Goal: Task Accomplishment & Management: Use online tool/utility

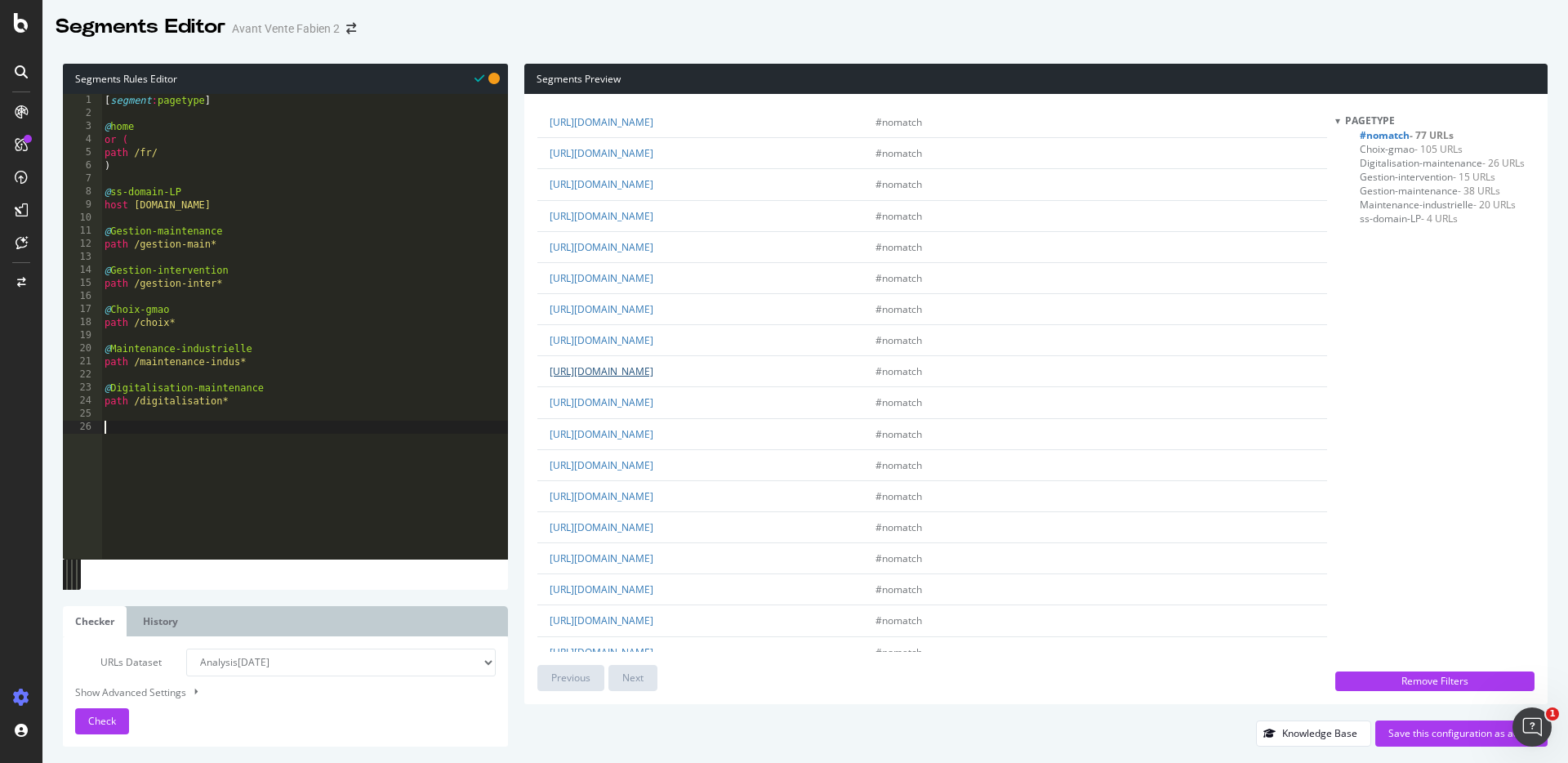
scroll to position [1482, 0]
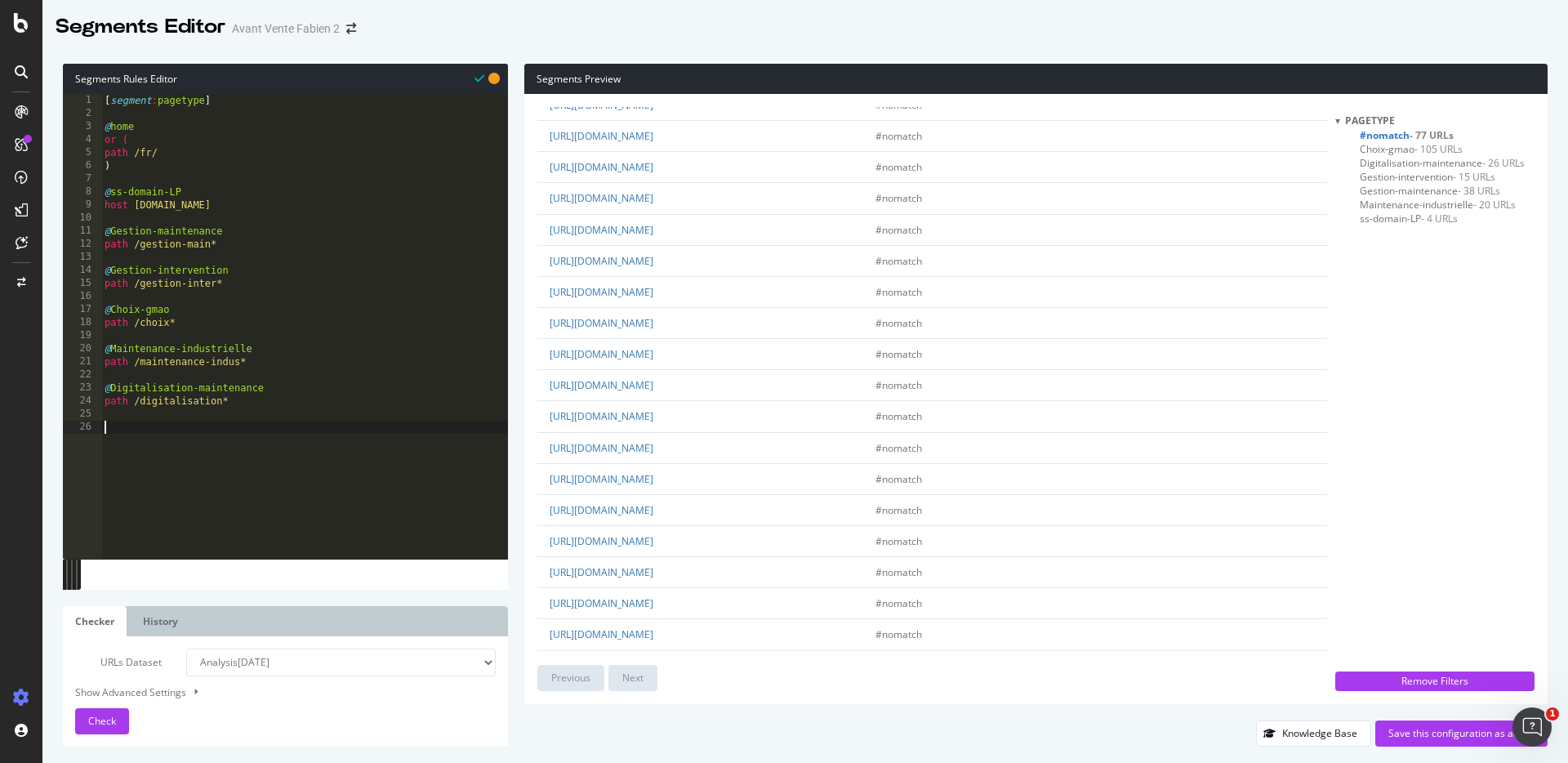
click at [277, 425] on div "[ segment : pagetype ] @ home or ( path /fr/ ) @ ss-domain-LP host [DOMAIN_NAME…" at bounding box center [305, 339] width 406 height 490
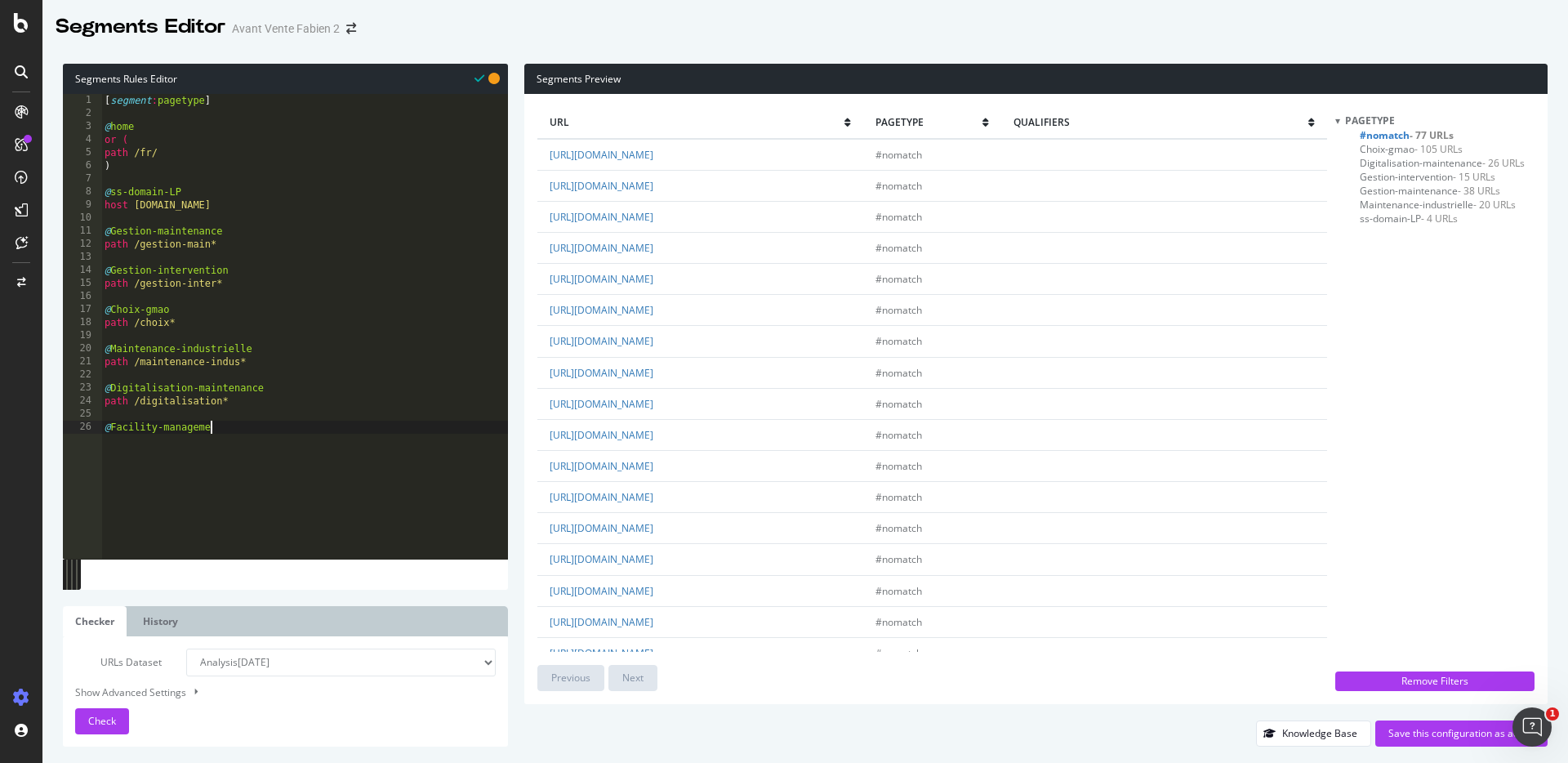
type textarea "@Facility-management"
type textarea "path /facility*"
type textarea "@Accompagnement"
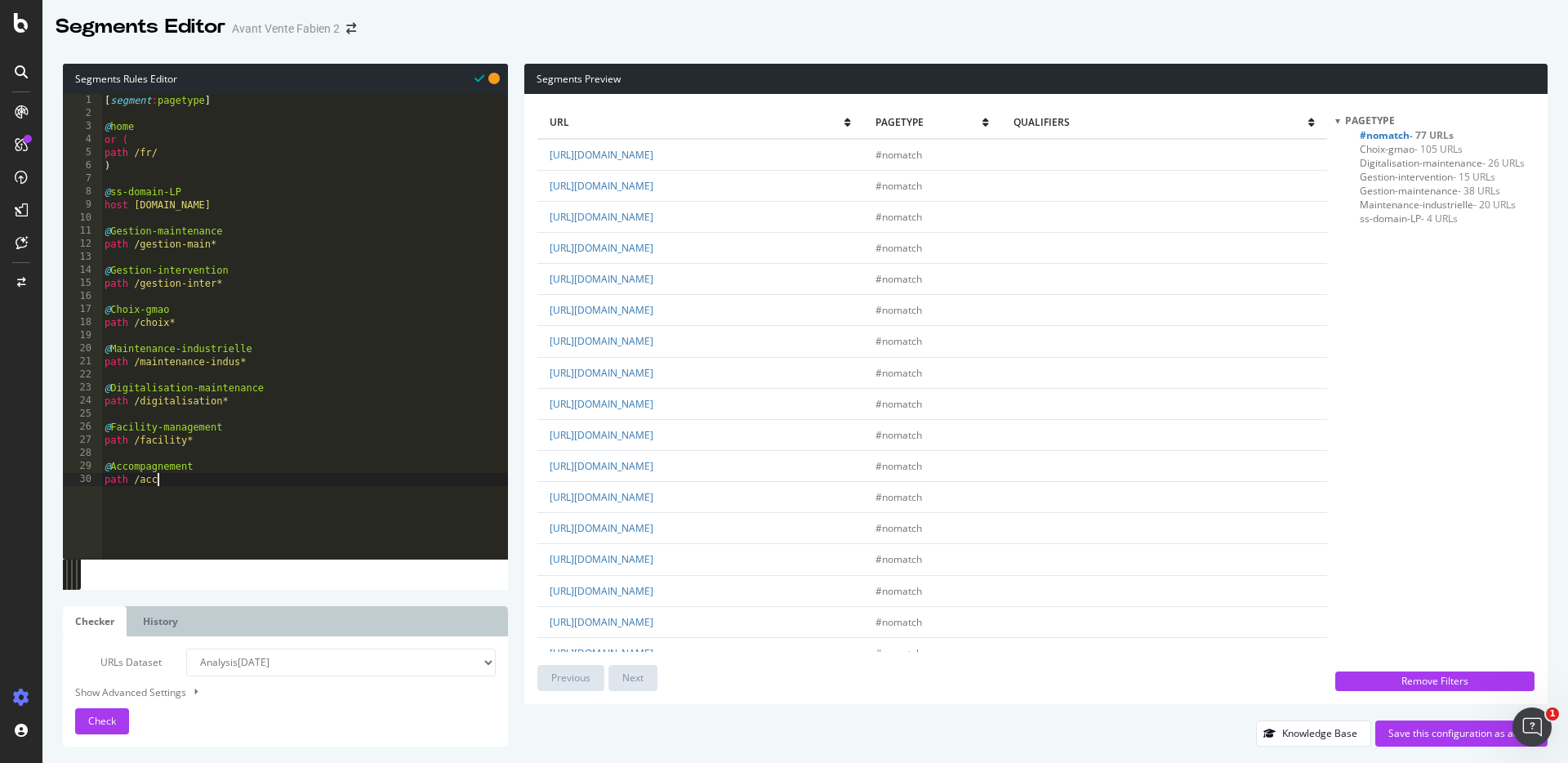
scroll to position [0, 4]
type textarea "path /acco*"
type textarea "@Sans-interet-SEO"
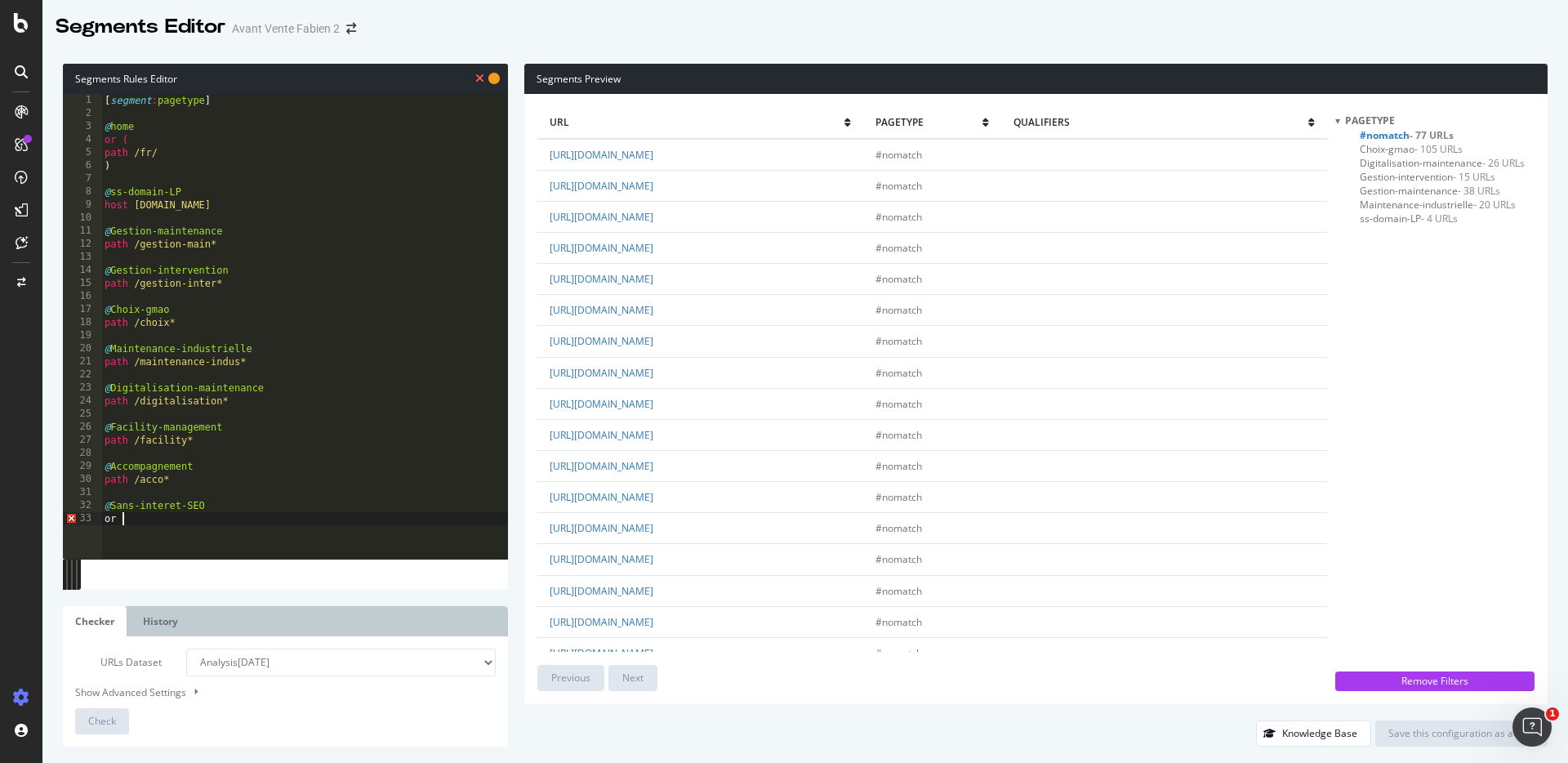
type textarea "or ("
type textarea "path /plan*"
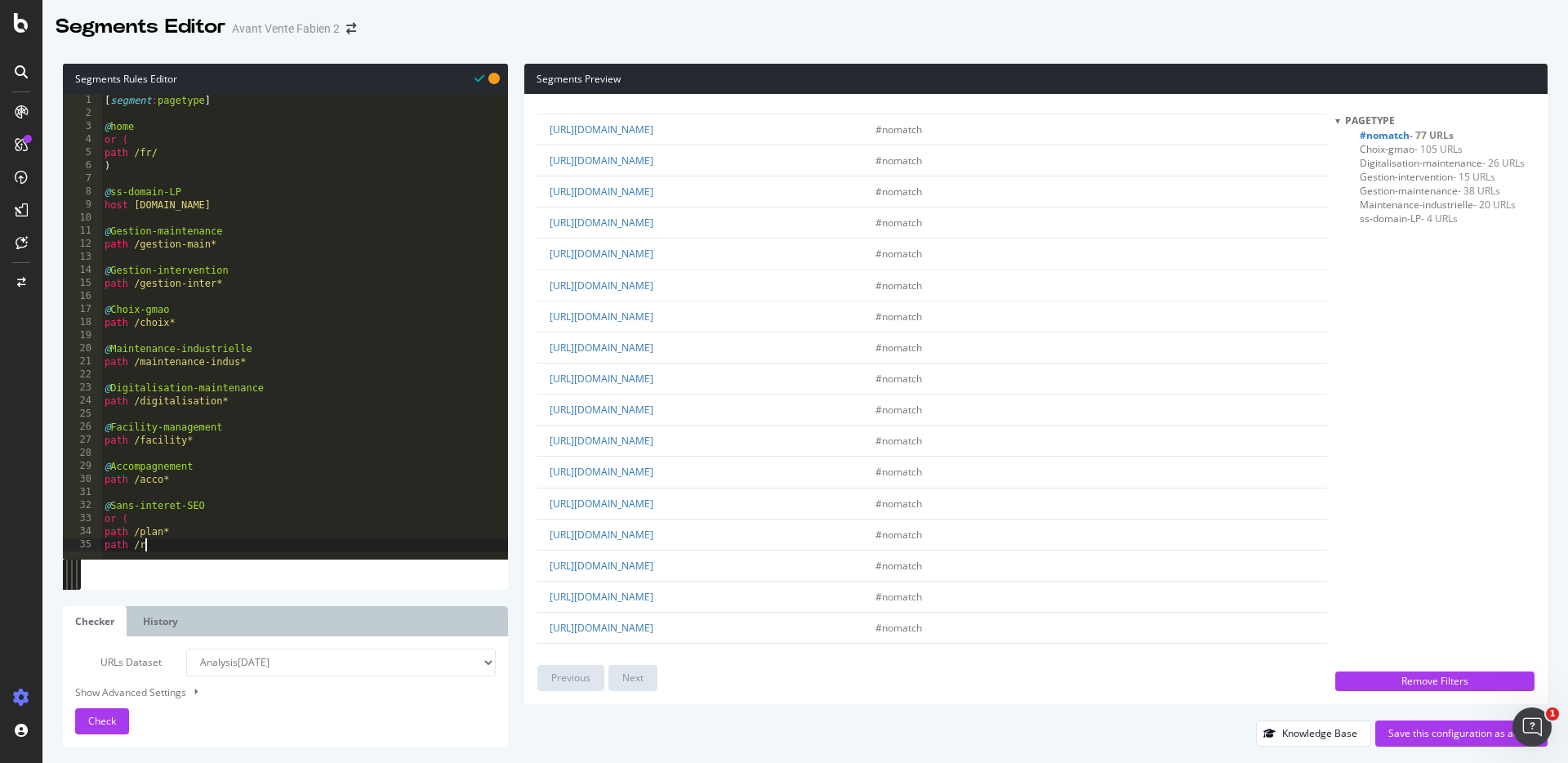
scroll to position [0, 0]
type textarea "path /rss*"
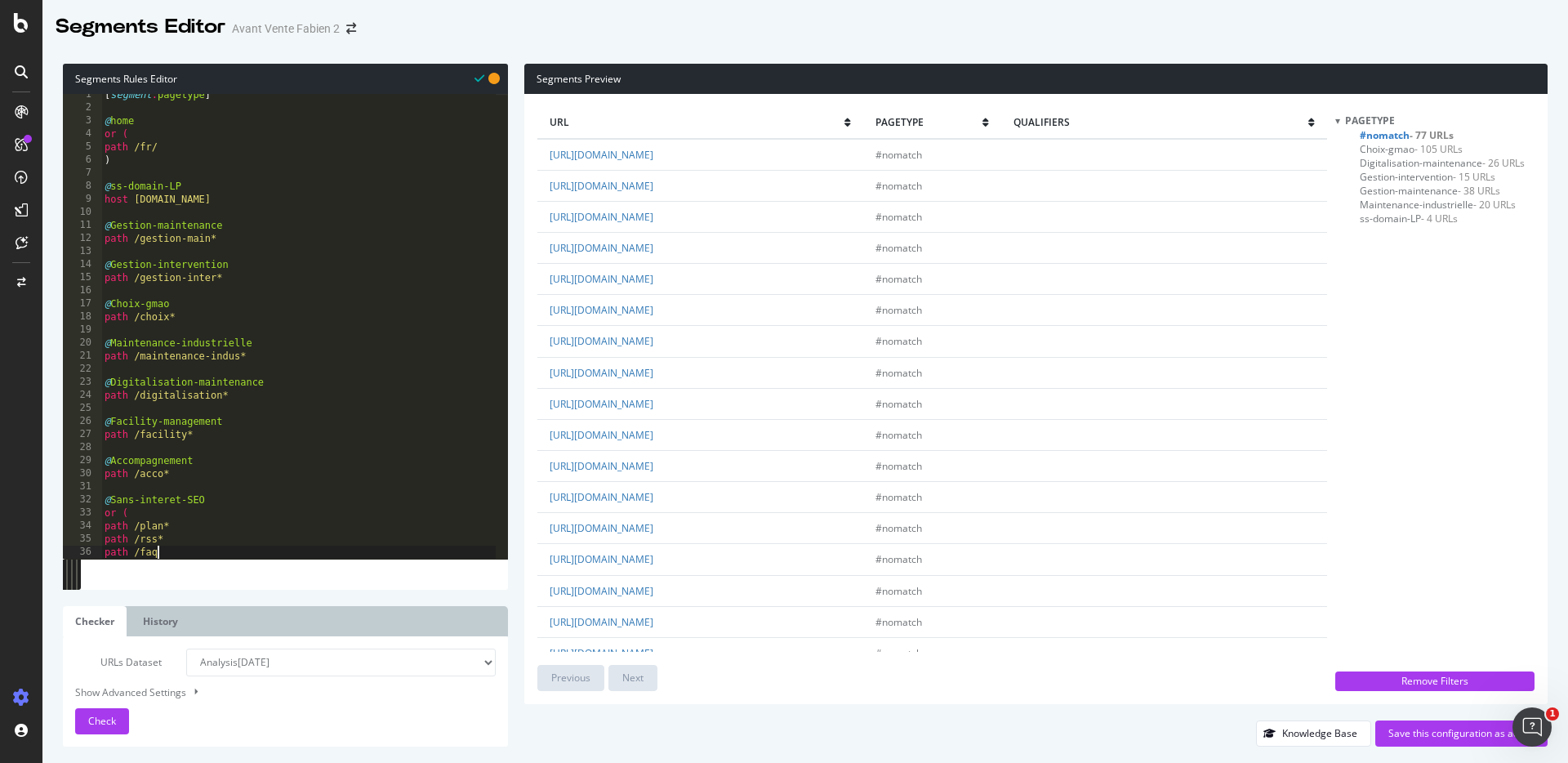
type textarea "path /faq*"
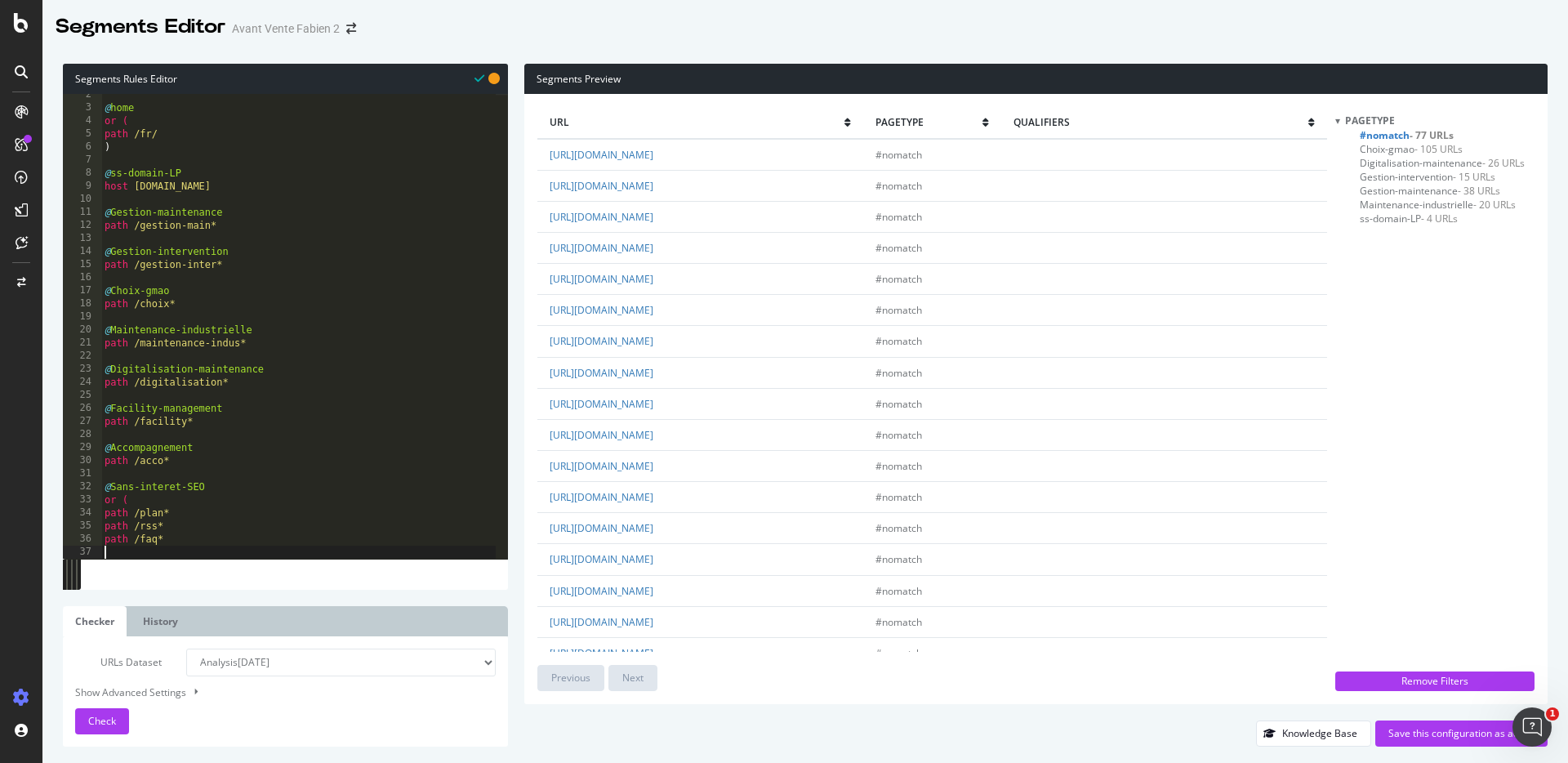
type textarea "a"
type textarea "^"
type textarea "o"
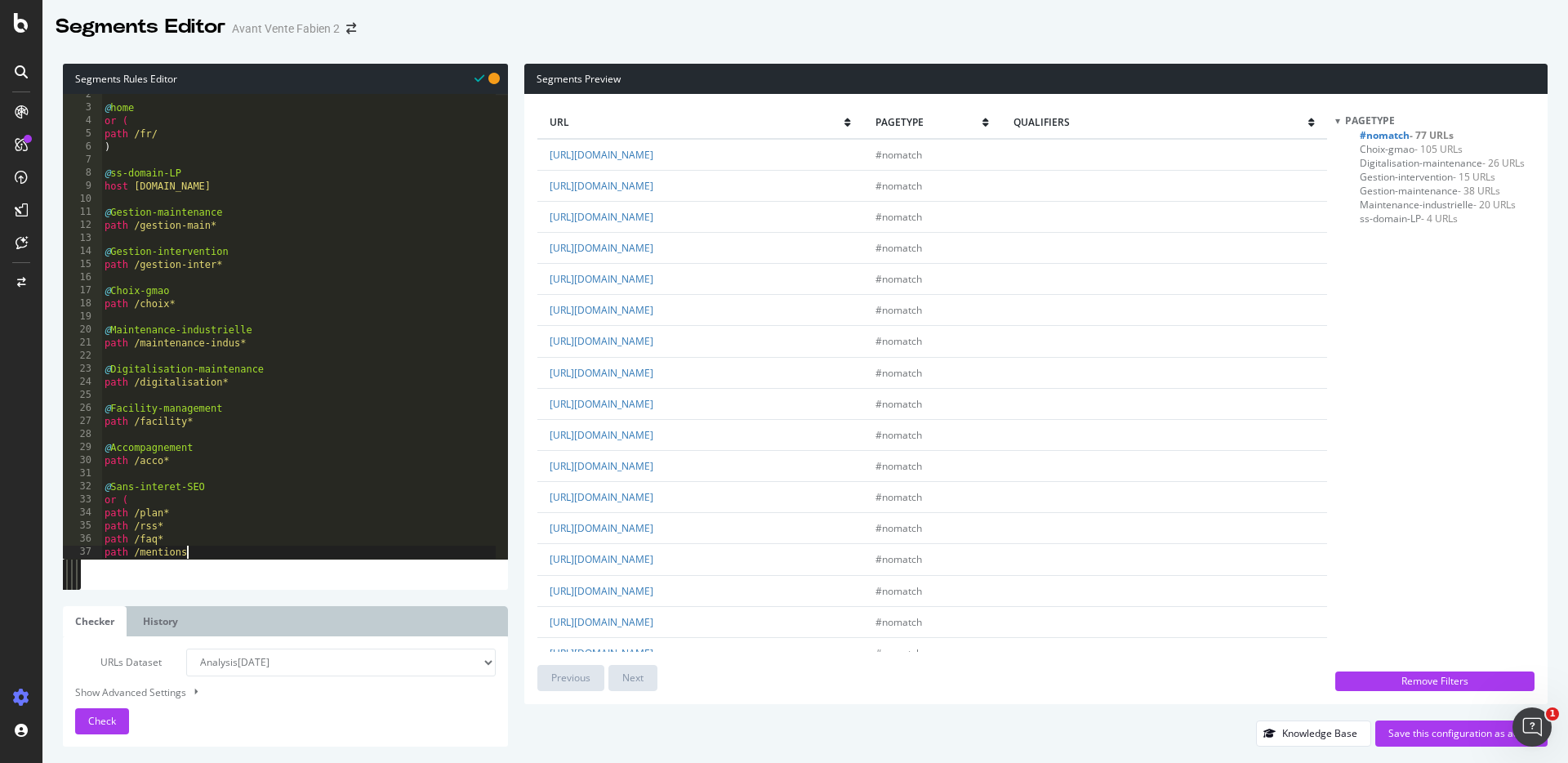
type textarea "path /mentions*"
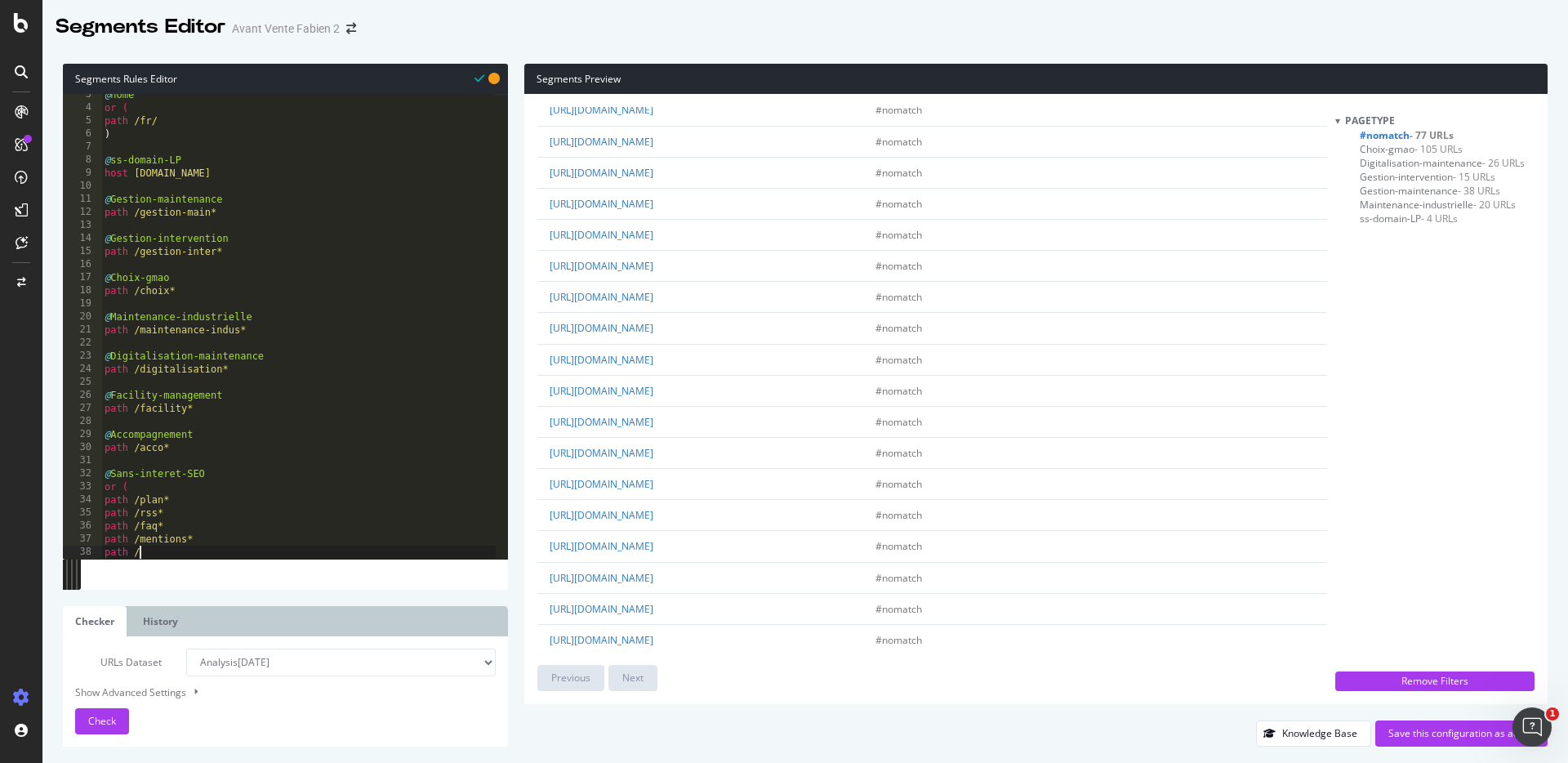
scroll to position [1942, 0]
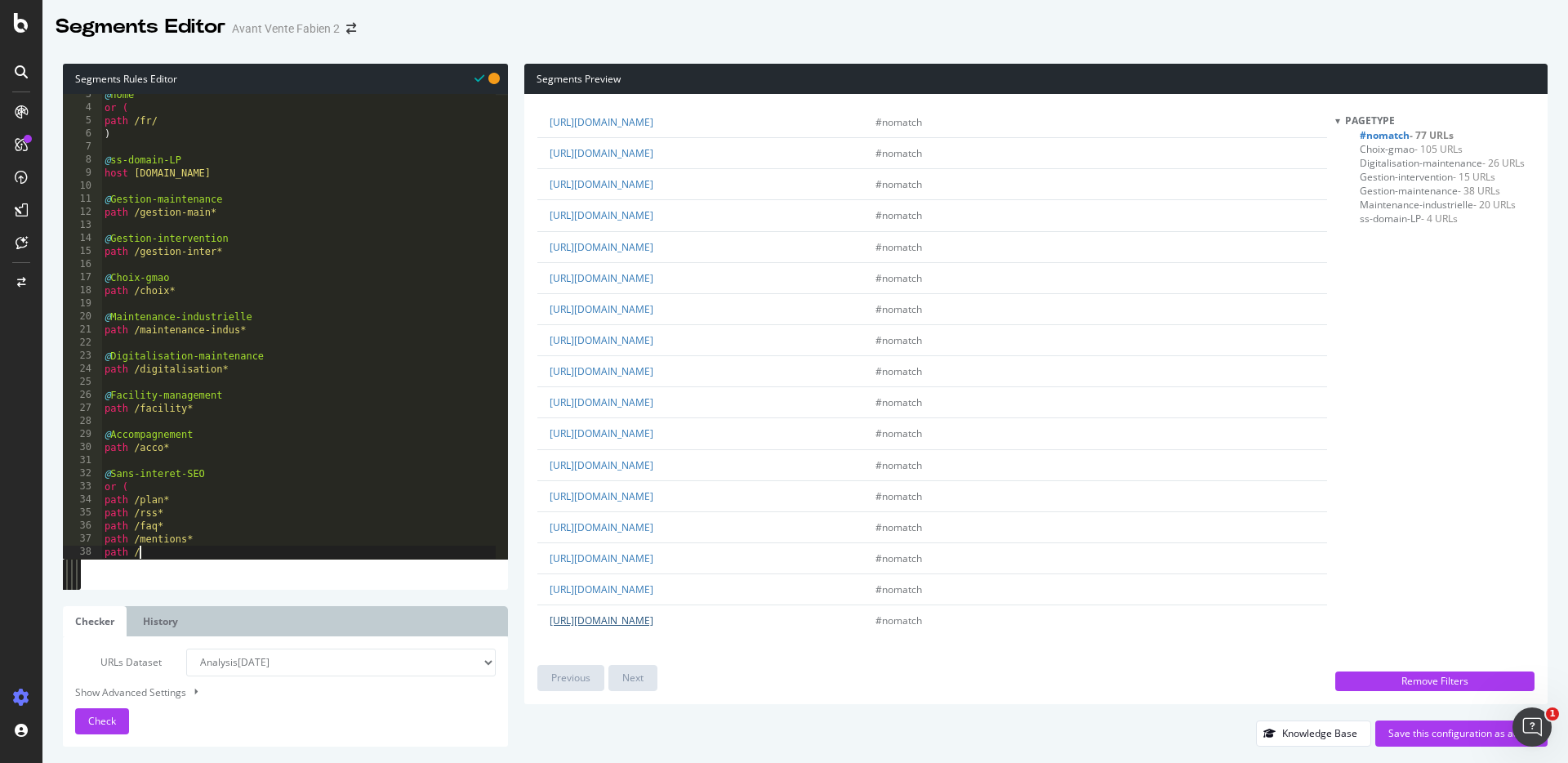
click at [626, 625] on link "[URL][DOMAIN_NAME]" at bounding box center [602, 620] width 104 height 14
click at [358, 546] on div "@ home or ( path /fr/ ) @ ss-domain-LP host [DOMAIN_NAME] @ Gestion-maintenance…" at bounding box center [299, 334] width 395 height 490
click at [298, 549] on div "@ home or ( path /fr/ ) @ ss-domain-LP host [DOMAIN_NAME] @ Gestion-maintenance…" at bounding box center [299, 334] width 395 height 490
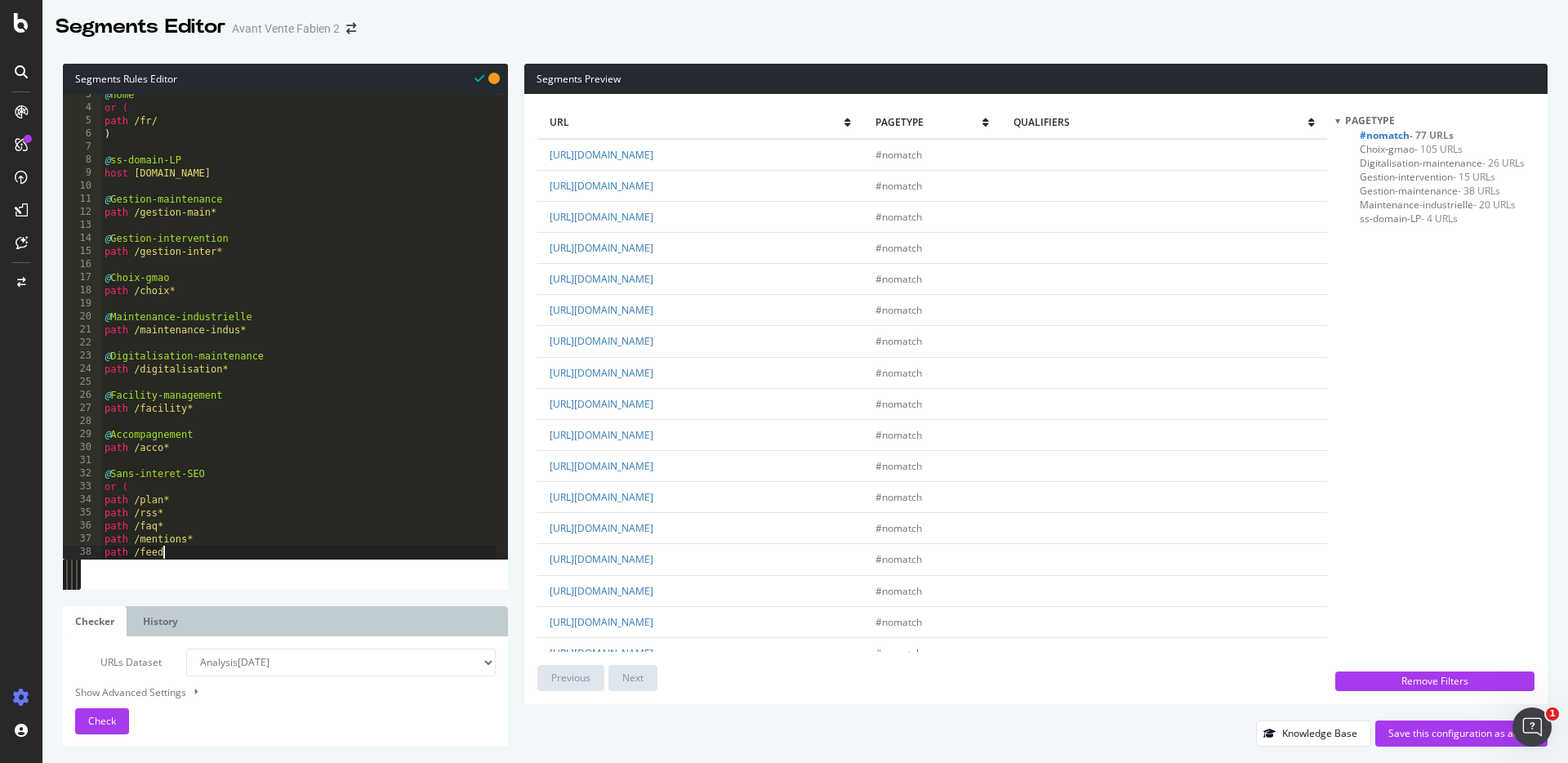
type textarea "path /feed*"
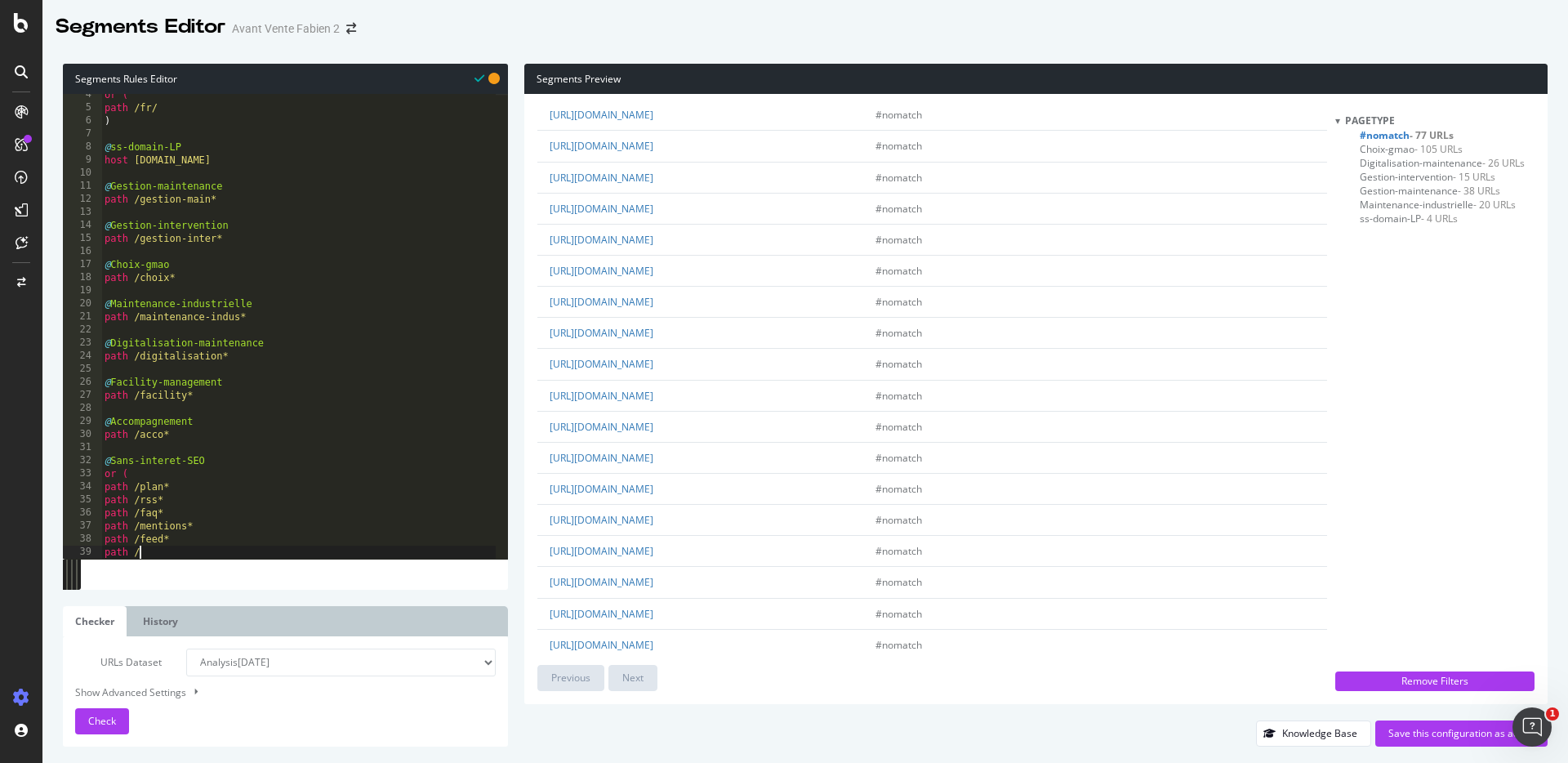
scroll to position [1751, 0]
click at [653, 528] on link "[URL][DOMAIN_NAME]" at bounding box center [602, 520] width 104 height 14
click at [184, 546] on div "or ( path /fr/ ) @ ss-domain-LP host [DOMAIN_NAME] @ Gestion-maintenance path /…" at bounding box center [299, 334] width 395 height 490
click at [180, 553] on div "or ( path /fr/ ) @ ss-domain-LP host [DOMAIN_NAME] @ Gestion-maintenance path /…" at bounding box center [299, 334] width 395 height 490
click at [653, 558] on link "[URL][DOMAIN_NAME]" at bounding box center [602, 552] width 104 height 14
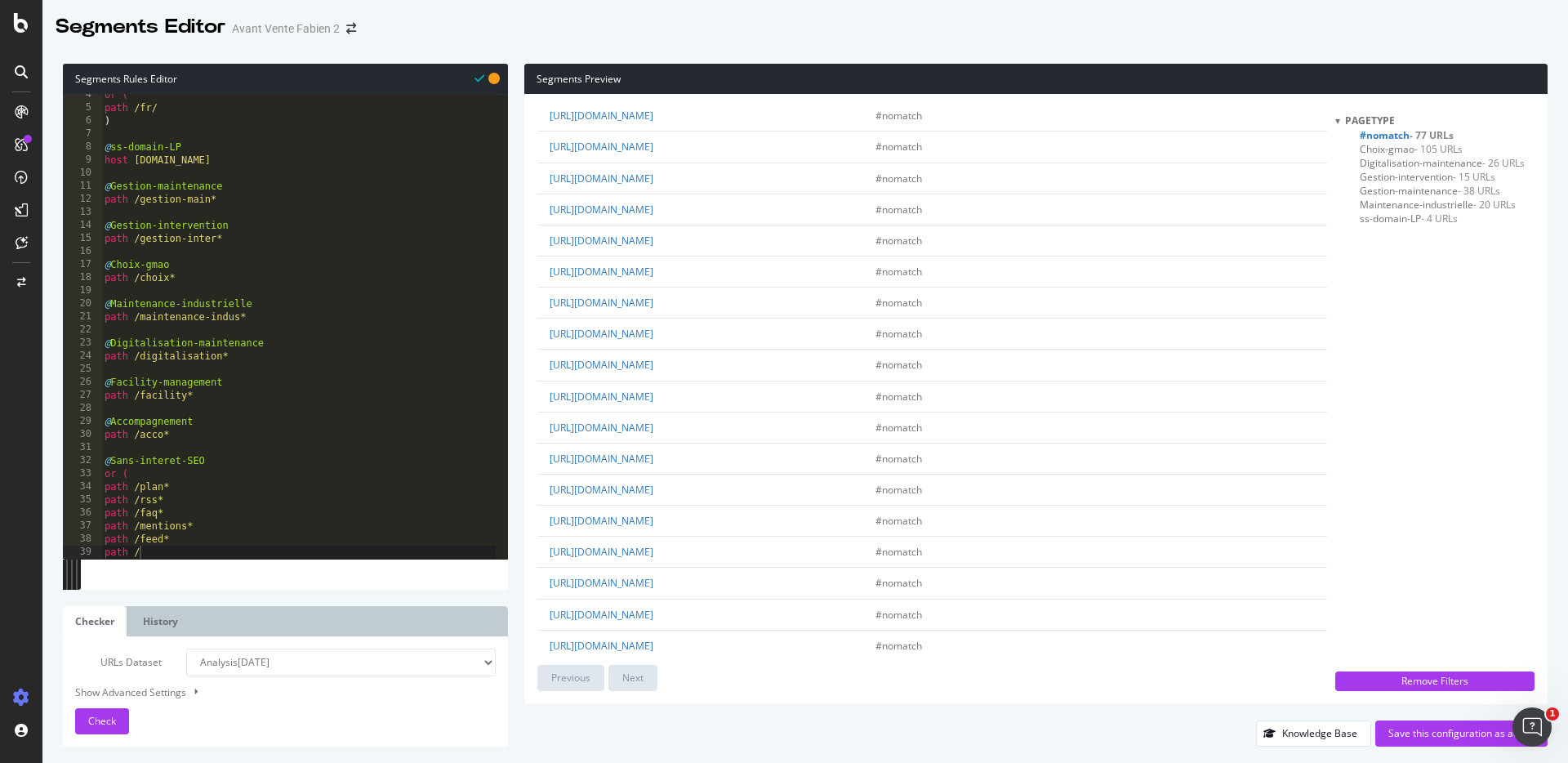
click at [210, 549] on div "or ( path /fr/ ) @ ss-domain-LP host [DOMAIN_NAME] @ Gestion-maintenance path /…" at bounding box center [299, 334] width 395 height 490
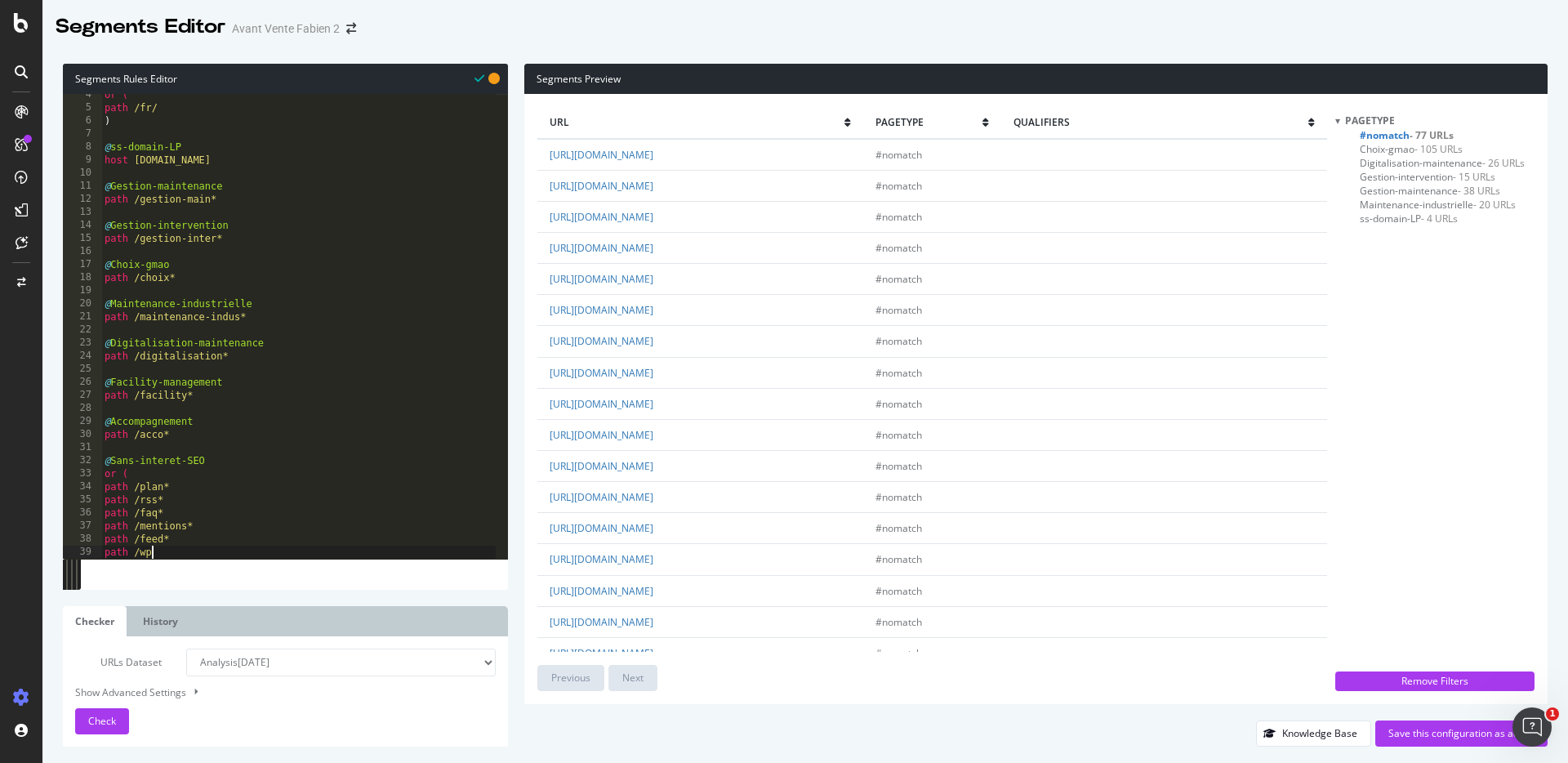
type textarea "path /wp*"
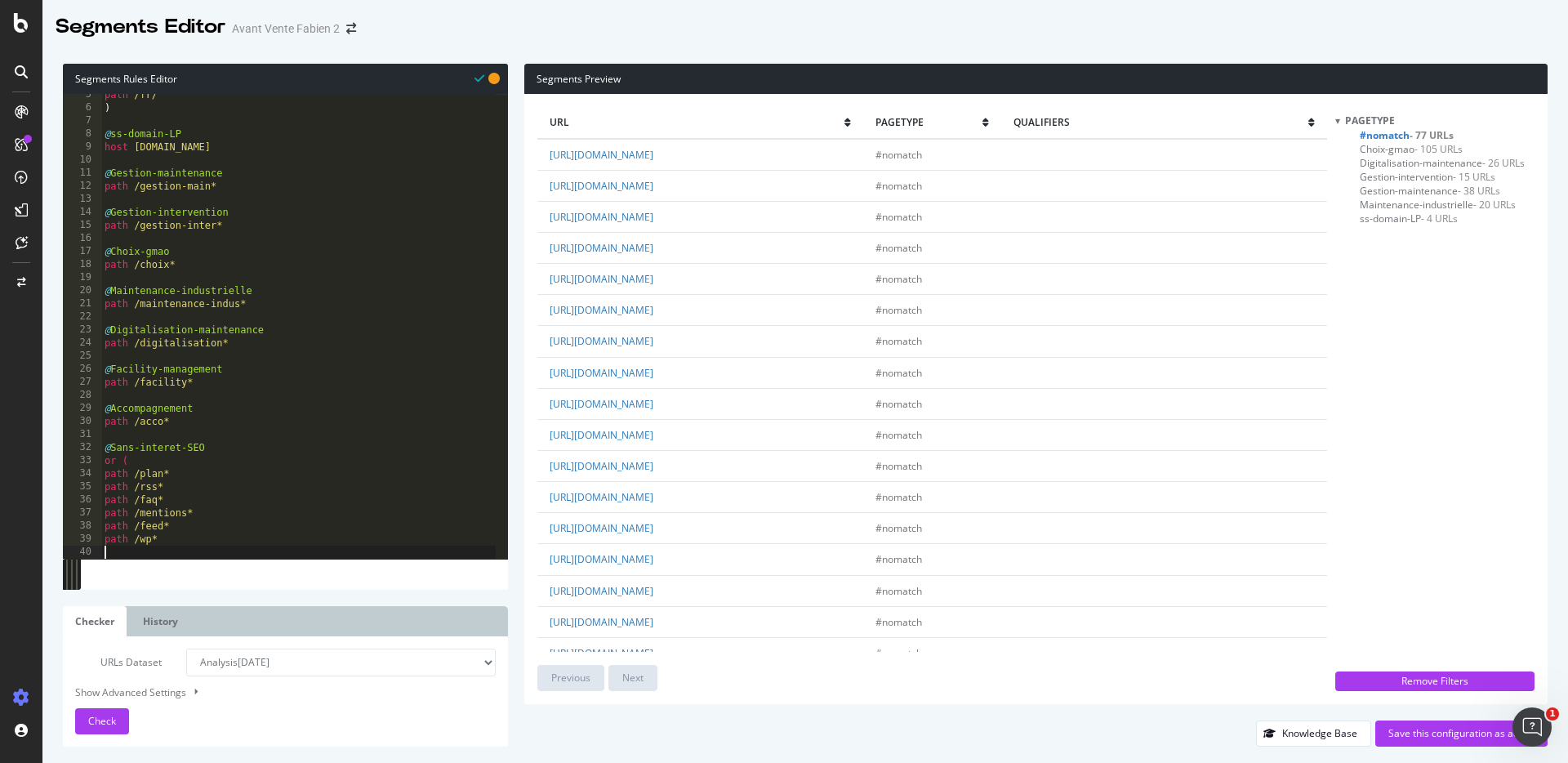
scroll to position [58, 0]
type textarea "path /lo*"
type textarea "path /lp*"
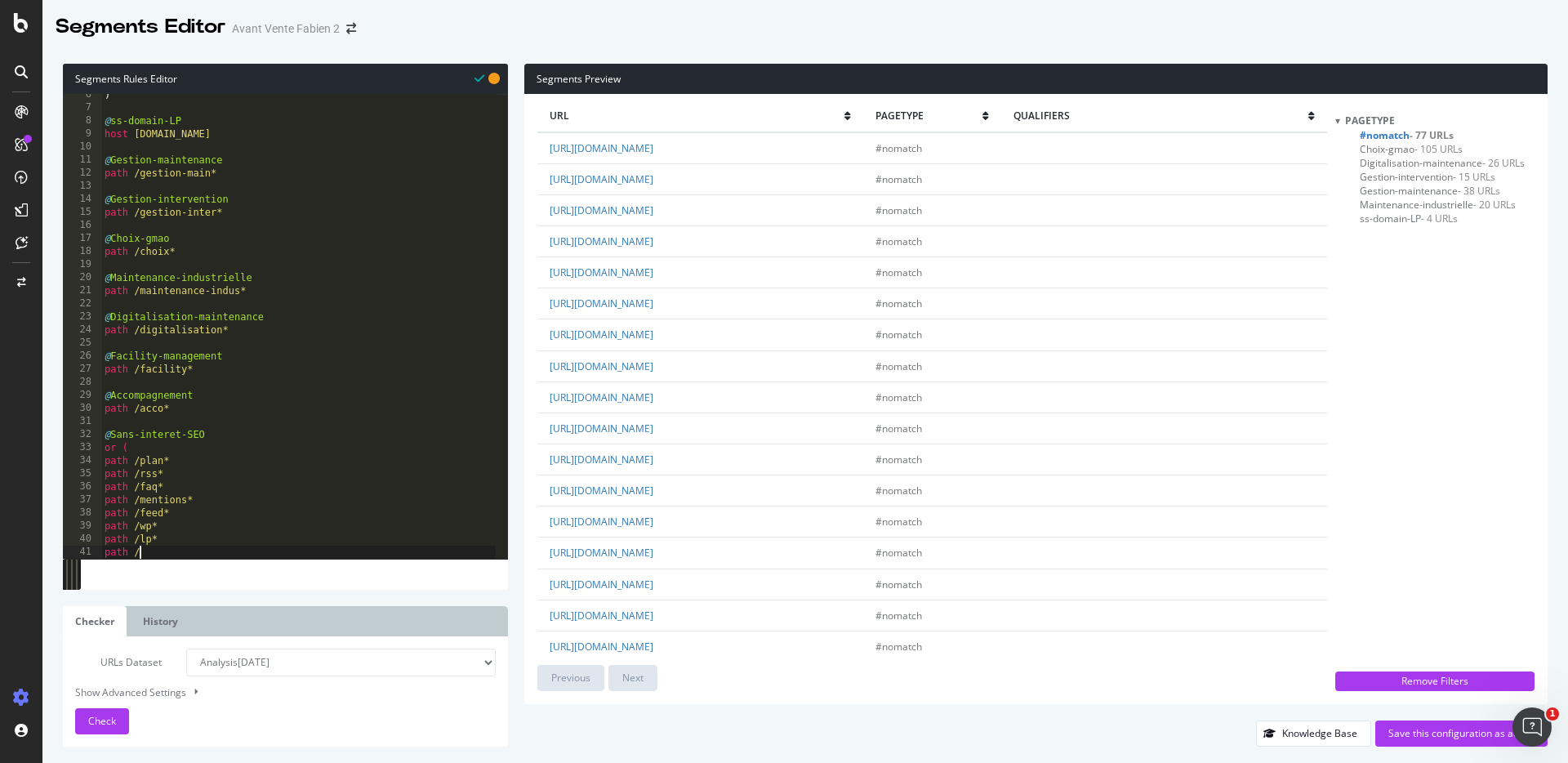
scroll to position [0, 0]
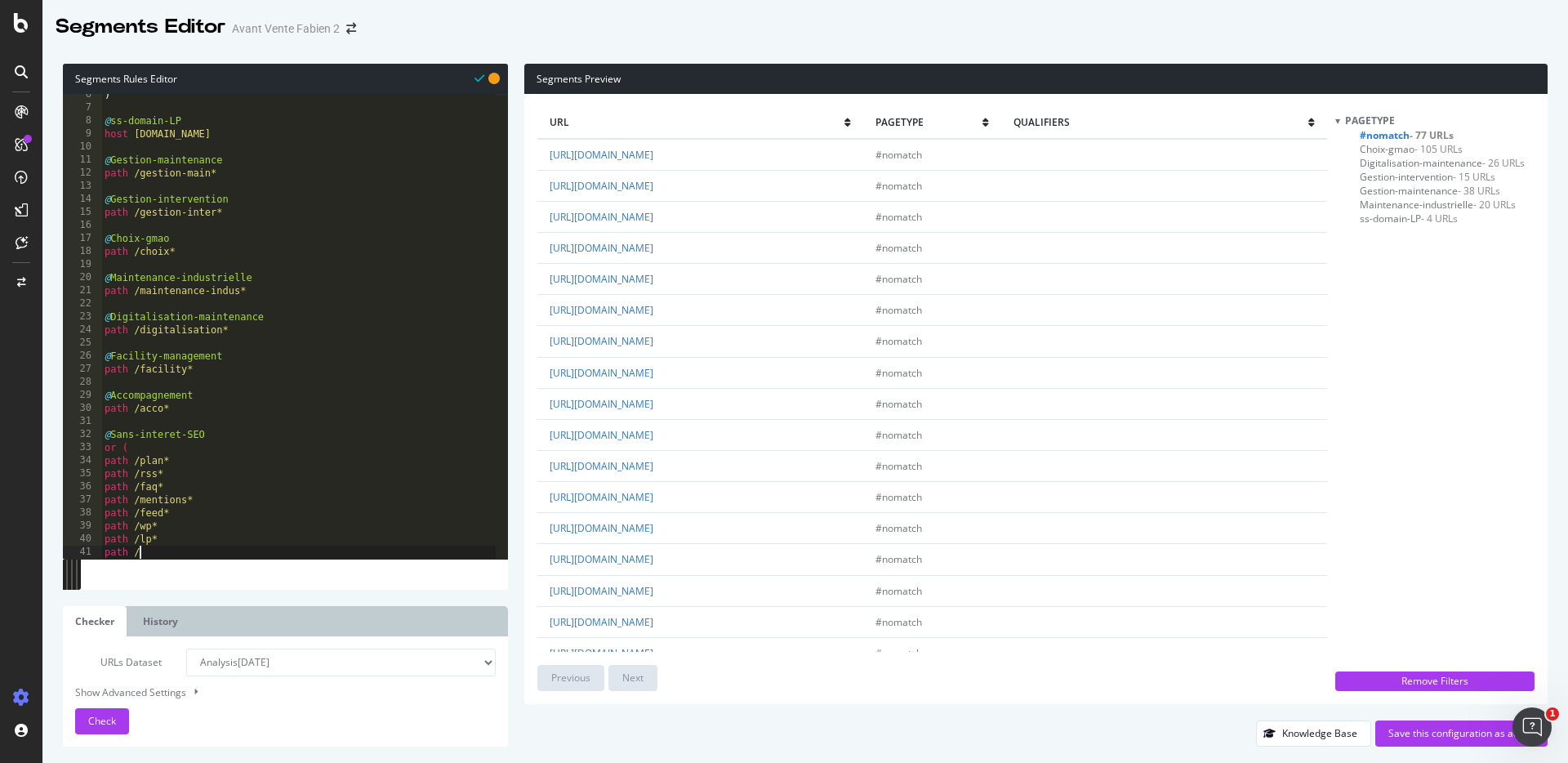
click at [514, 76] on div "Segments Preview url pagetype qualifiers [URL][DOMAIN_NAME] #nomatch [URL][DOMA…" at bounding box center [1027, 405] width 1040 height 683
click at [514, 77] on div "Segments Preview url pagetype qualifiers [URL][DOMAIN_NAME] #nomatch [URL][DOMA…" at bounding box center [1027, 405] width 1040 height 683
click at [172, 552] on div ") @ ss-domain-LP host [DOMAIN_NAME] @ Gestion-maintenance path /gestion-main* @…" at bounding box center [299, 334] width 395 height 490
type textarea "p"
type textarea ")"
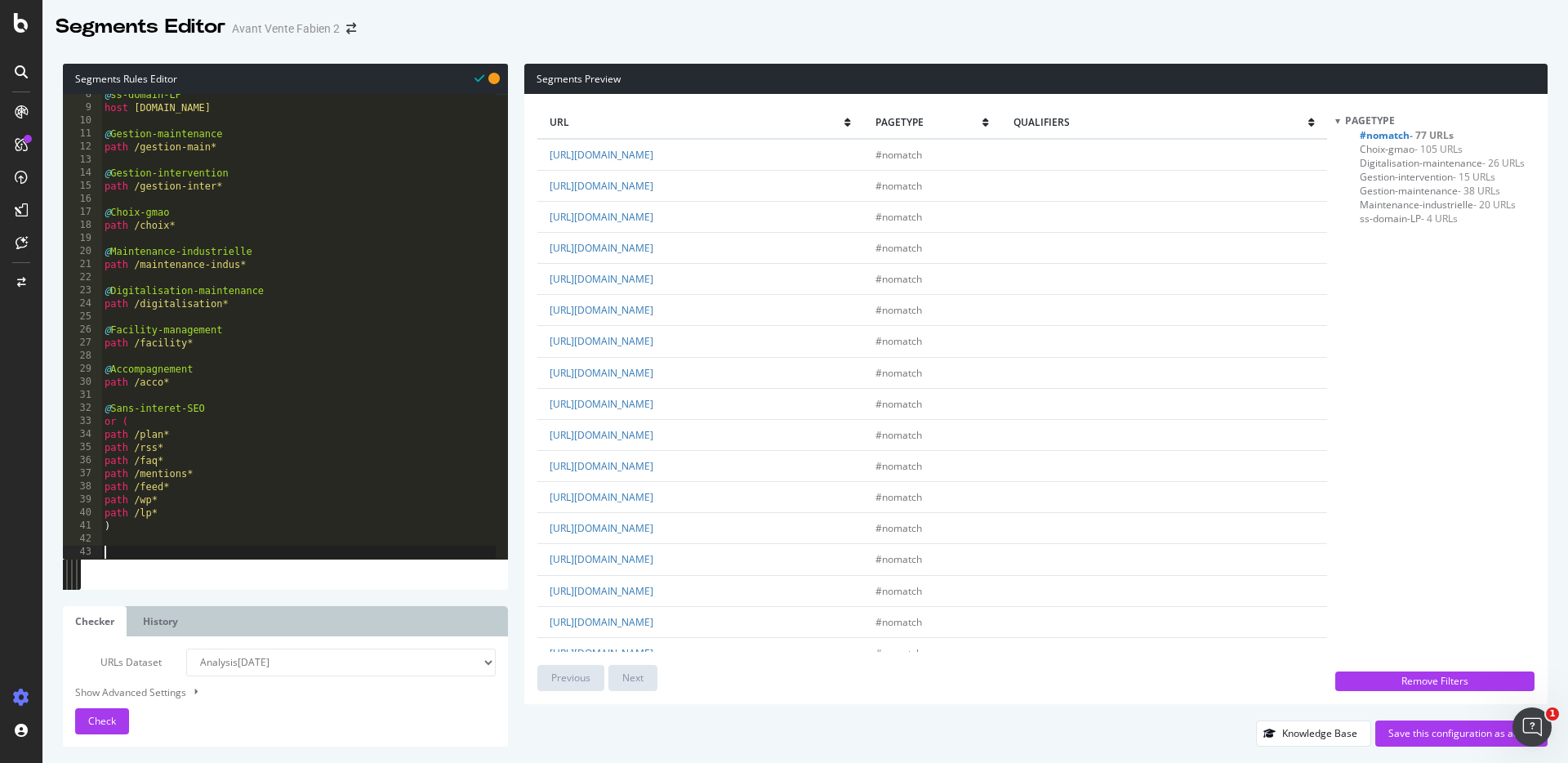
scroll to position [97, 0]
click at [161, 551] on div "@ ss-domain-LP host [DOMAIN_NAME] @ Gestion-maintenance path /gestion-main* @ G…" at bounding box center [299, 334] width 395 height 490
click at [154, 550] on div "@ ss-domain-LP host [DOMAIN_NAME] @ Gestion-maintenance path /gestion-main* @ G…" at bounding box center [299, 334] width 395 height 490
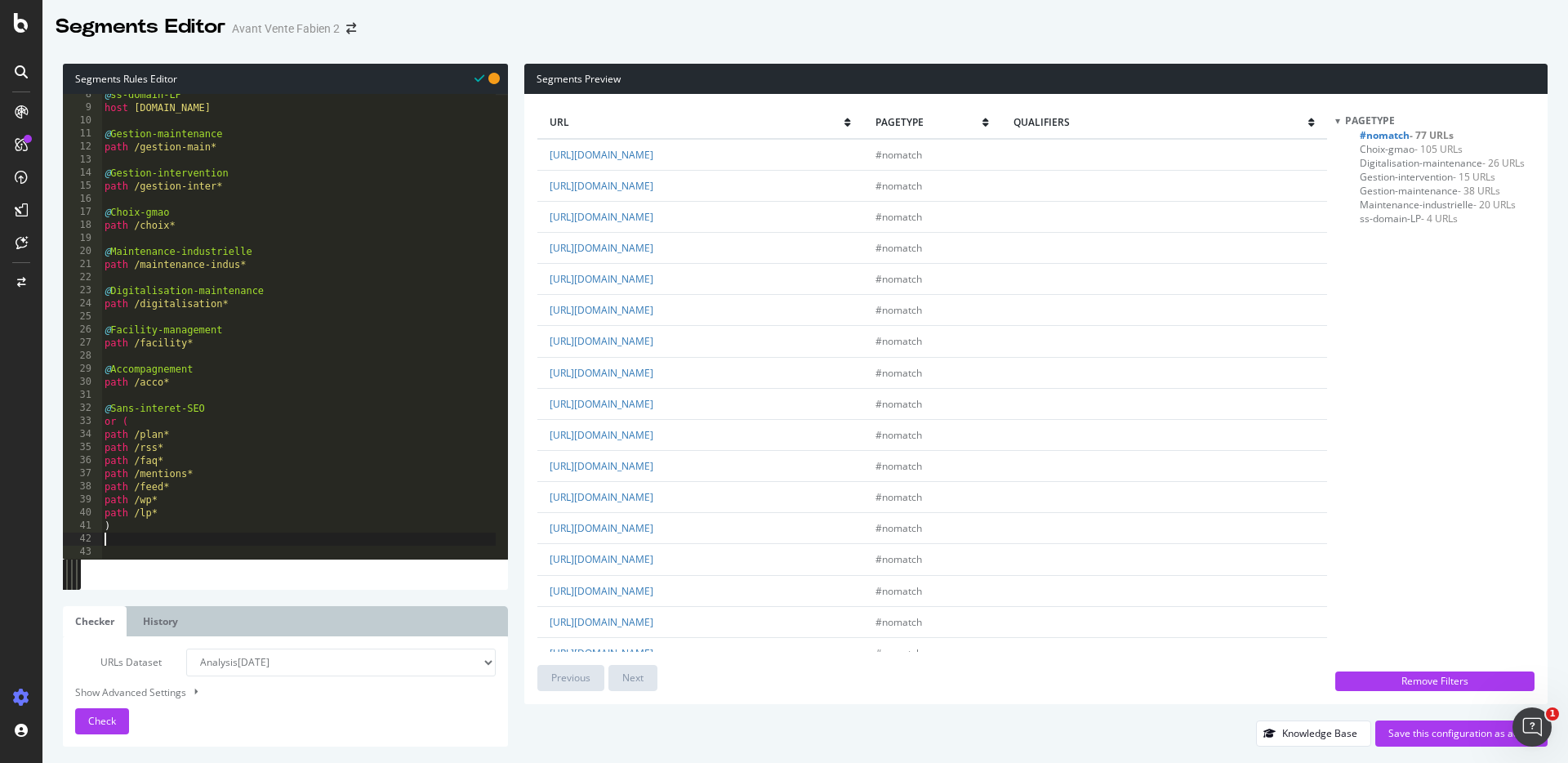
click at [144, 542] on div "@ ss-domain-LP host [DOMAIN_NAME] @ Gestion-maintenance path /gestion-main* @ G…" at bounding box center [299, 334] width 395 height 490
click at [140, 550] on div "@ ss-domain-LP host [DOMAIN_NAME] @ Gestion-maintenance path /gestion-main* @ G…" at bounding box center [299, 334] width 395 height 490
click at [187, 550] on div "@ ss-domain-LP host [DOMAIN_NAME] @ Gestion-maintenance path /gestion-main* @ G…" at bounding box center [299, 334] width 395 height 490
click at [183, 551] on div "@ ss-domain-LP host [DOMAIN_NAME] @ Gestion-maintenance path /gestion-main* @ G…" at bounding box center [299, 334] width 395 height 490
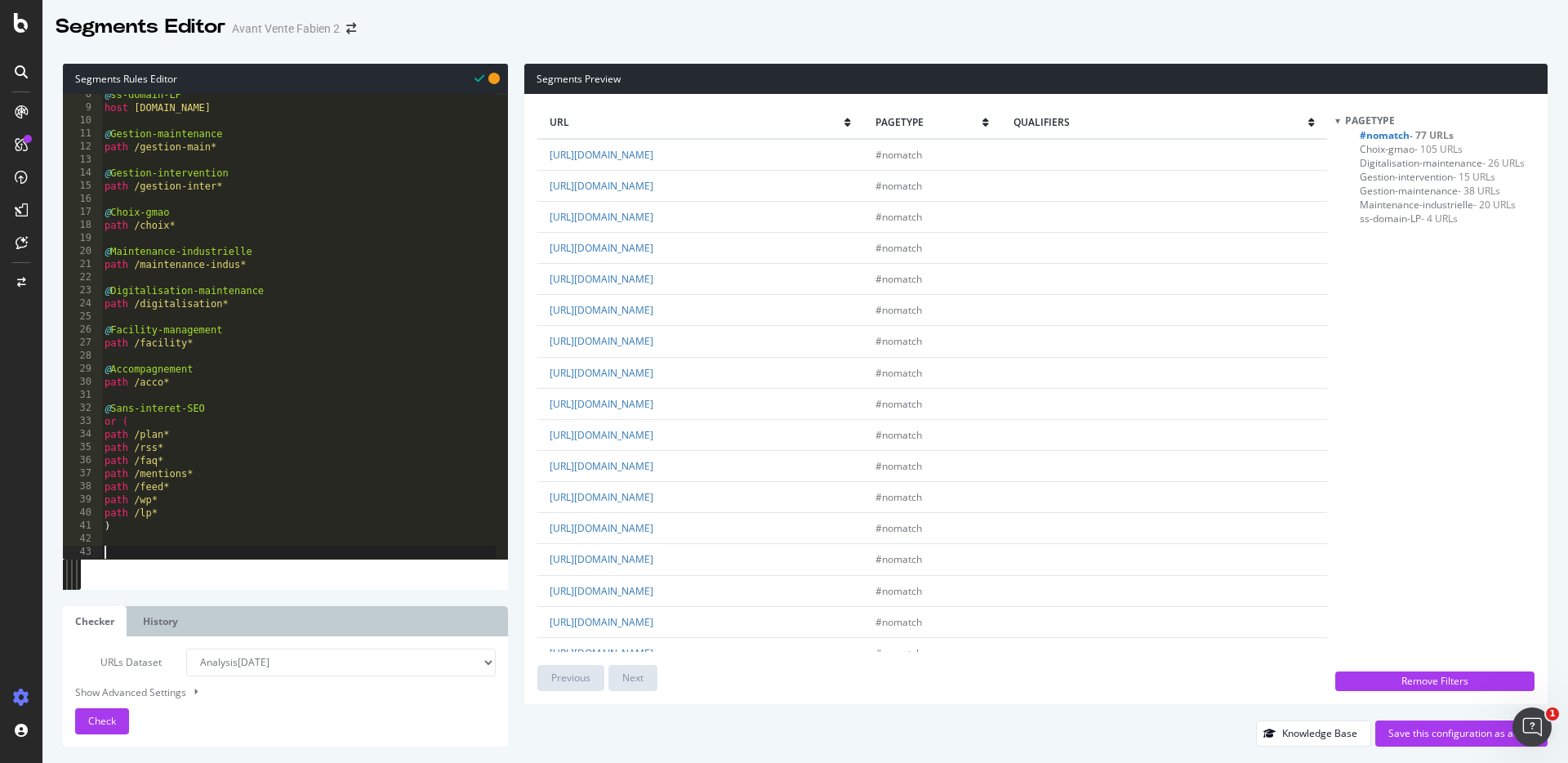
click at [178, 553] on div "@ ss-domain-LP host [DOMAIN_NAME] @ Gestion-maintenance path /gestion-main* @ G…" at bounding box center [299, 334] width 395 height 490
click at [177, 552] on div "@ ss-domain-LP host [DOMAIN_NAME] @ Gestion-maintenance path /gestion-main* @ G…" at bounding box center [299, 334] width 395 height 490
click at [75, 728] on button "Check" at bounding box center [102, 721] width 54 height 26
click at [580, 736] on div "Knowledge Base Save this configuration as active" at bounding box center [1035, 733] width 1023 height 26
click at [528, 434] on div "url pagetype qualifiers [URL][DOMAIN_NAME] #nomatch [URL][DOMAIN_NAME] #nomatch…" at bounding box center [1035, 399] width 1023 height 610
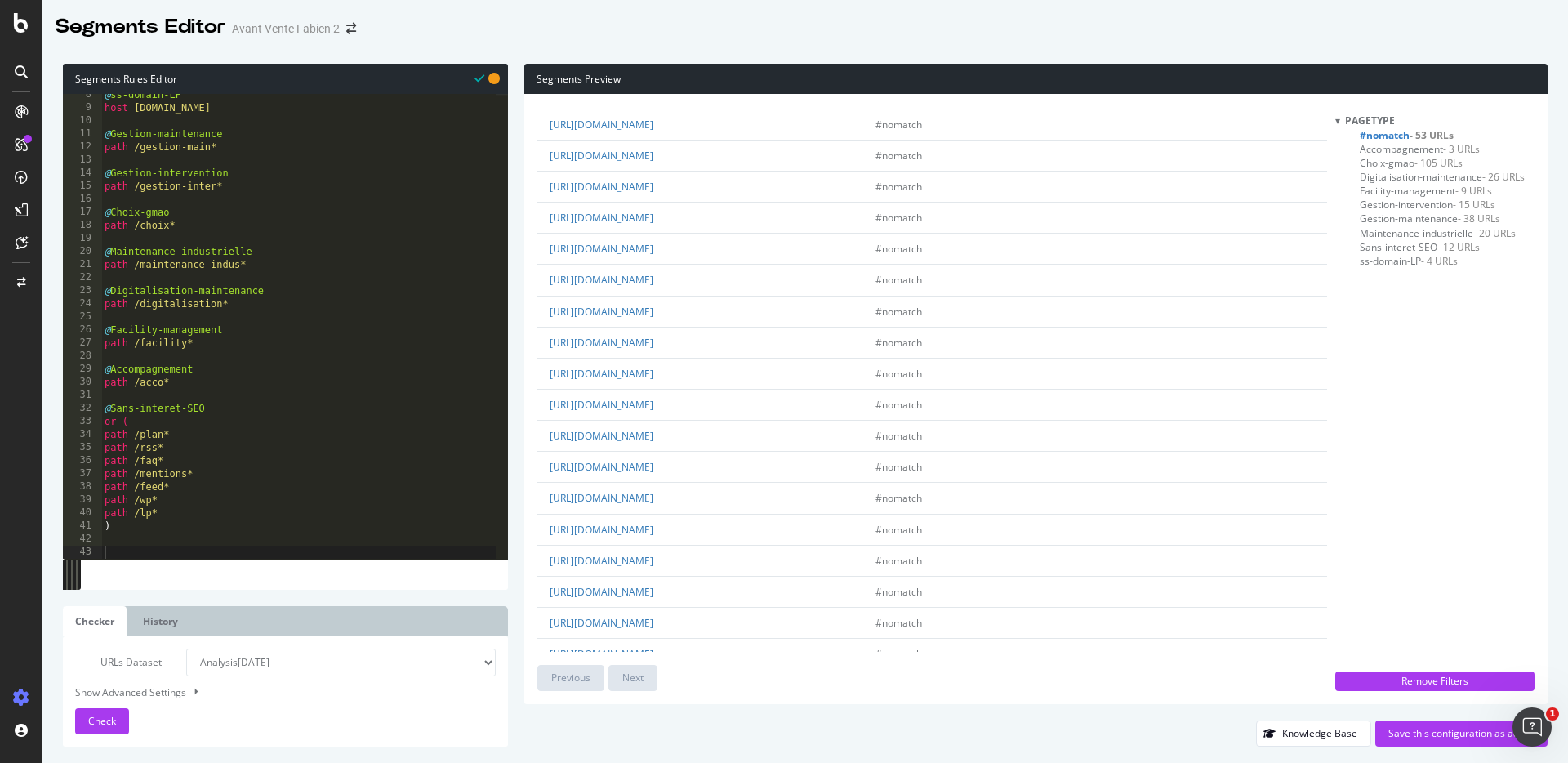
scroll to position [1196, 0]
type textarea "path /acco*"
click at [237, 382] on div "@ ss-domain-LP host [DOMAIN_NAME] @ Gestion-maintenance path /gestion-main* @ G…" at bounding box center [299, 334] width 395 height 490
type textarea "@Types-de-maintenance"
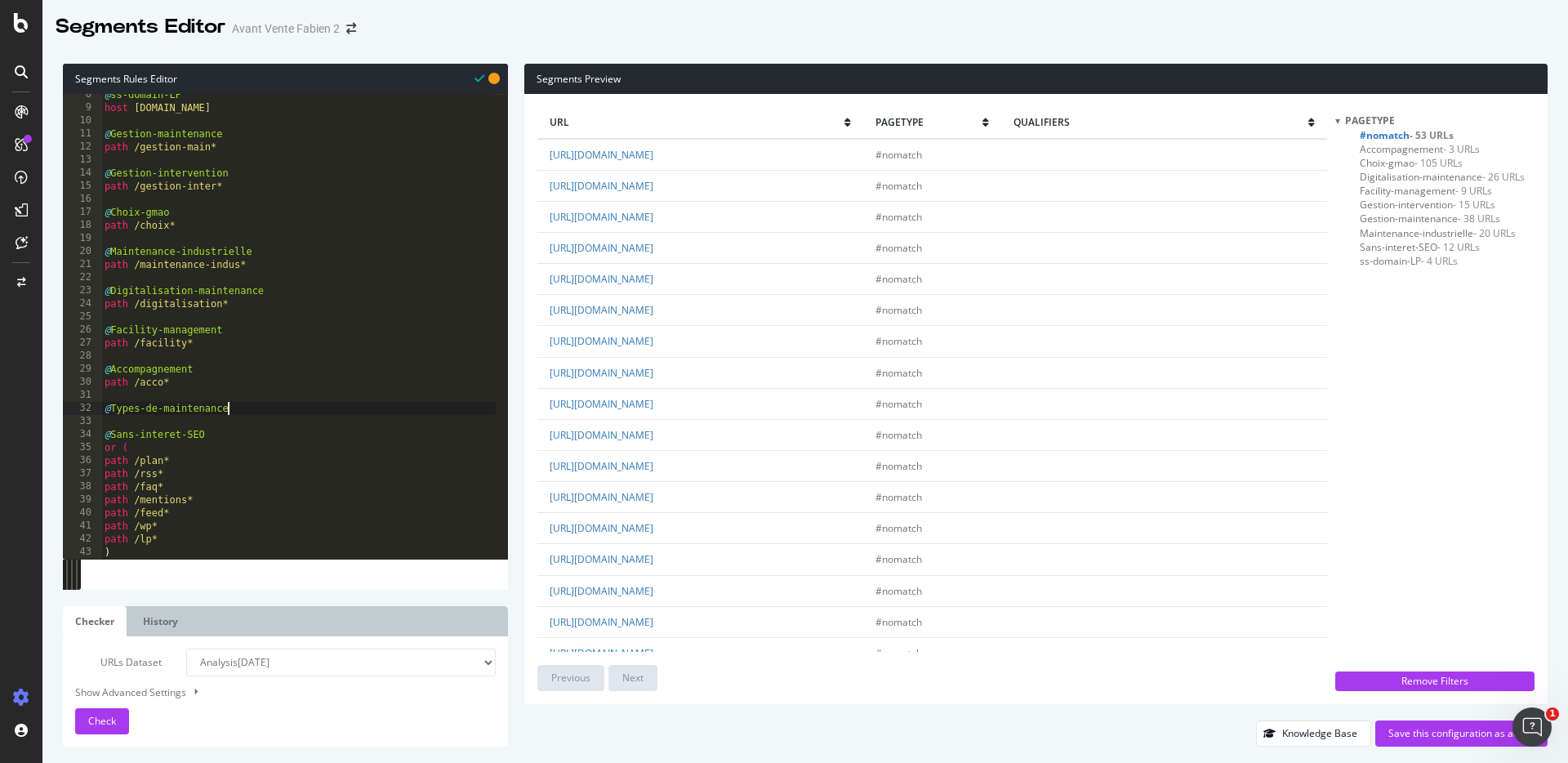
scroll to position [0, 0]
type textarea "("
type textarea "path /type*"
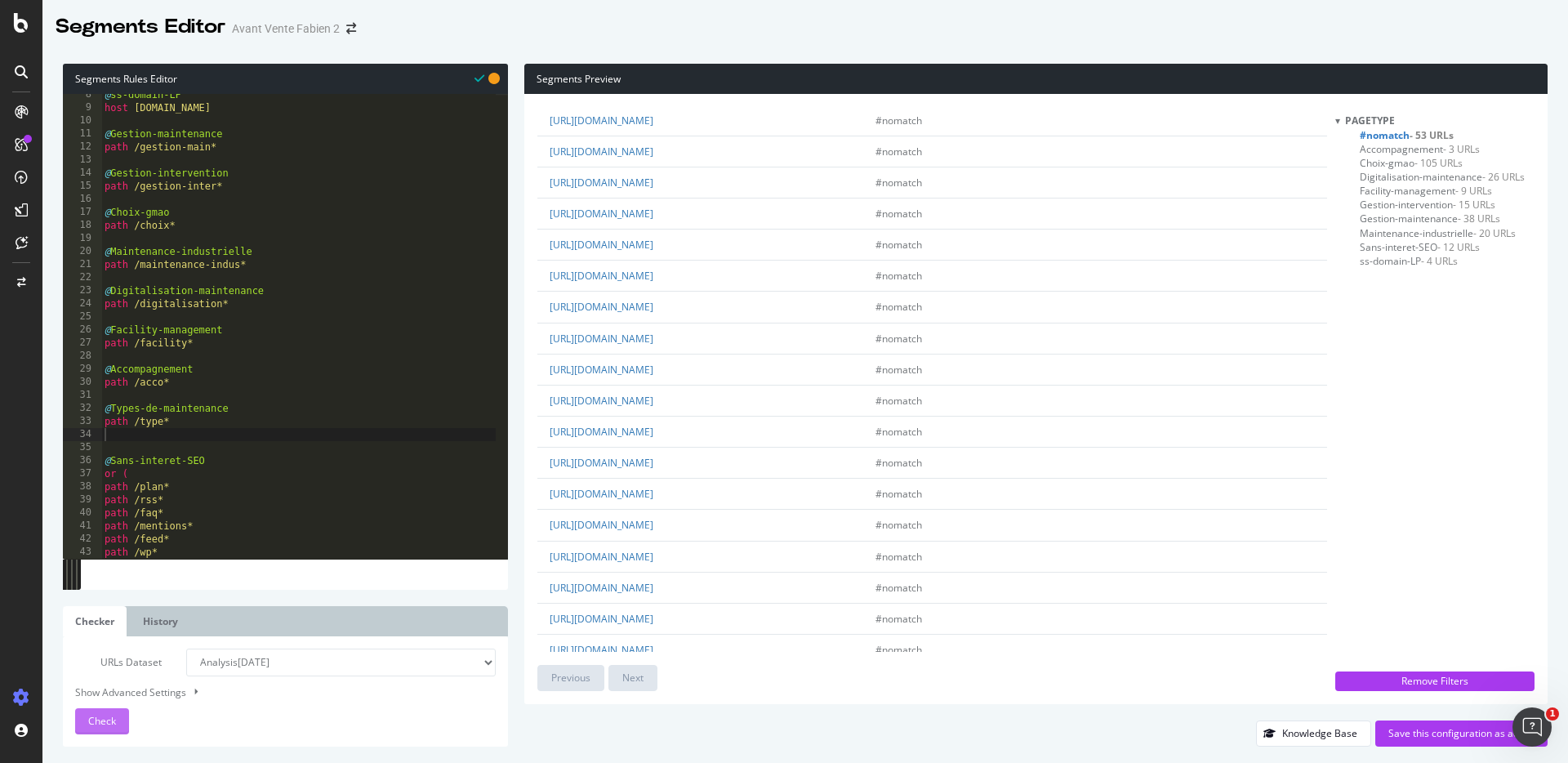
click at [114, 723] on span "Check" at bounding box center [102, 720] width 28 height 14
click at [653, 215] on link "[URL][DOMAIN_NAME]" at bounding box center [602, 216] width 104 height 14
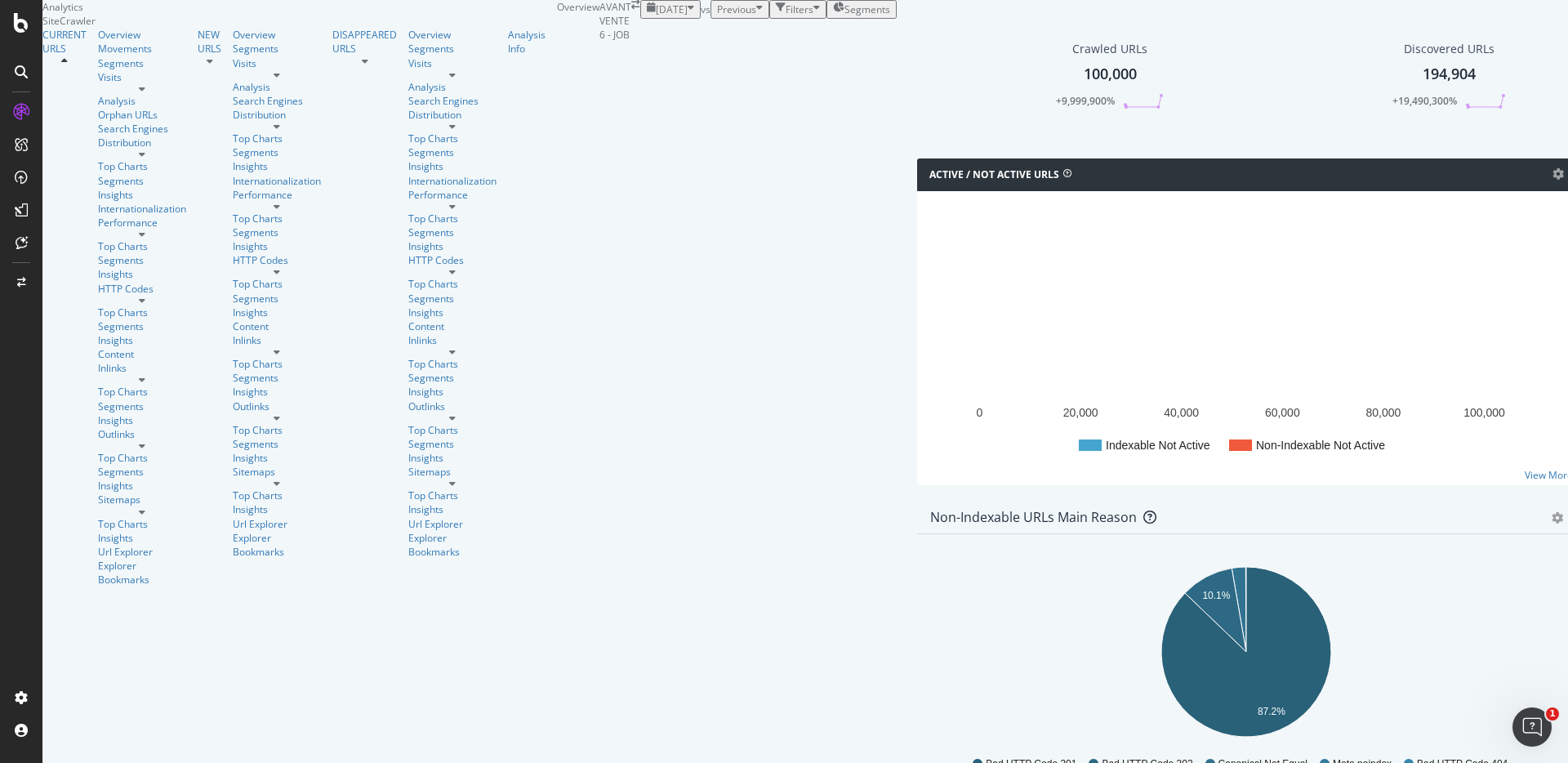
scroll to position [1473, 0]
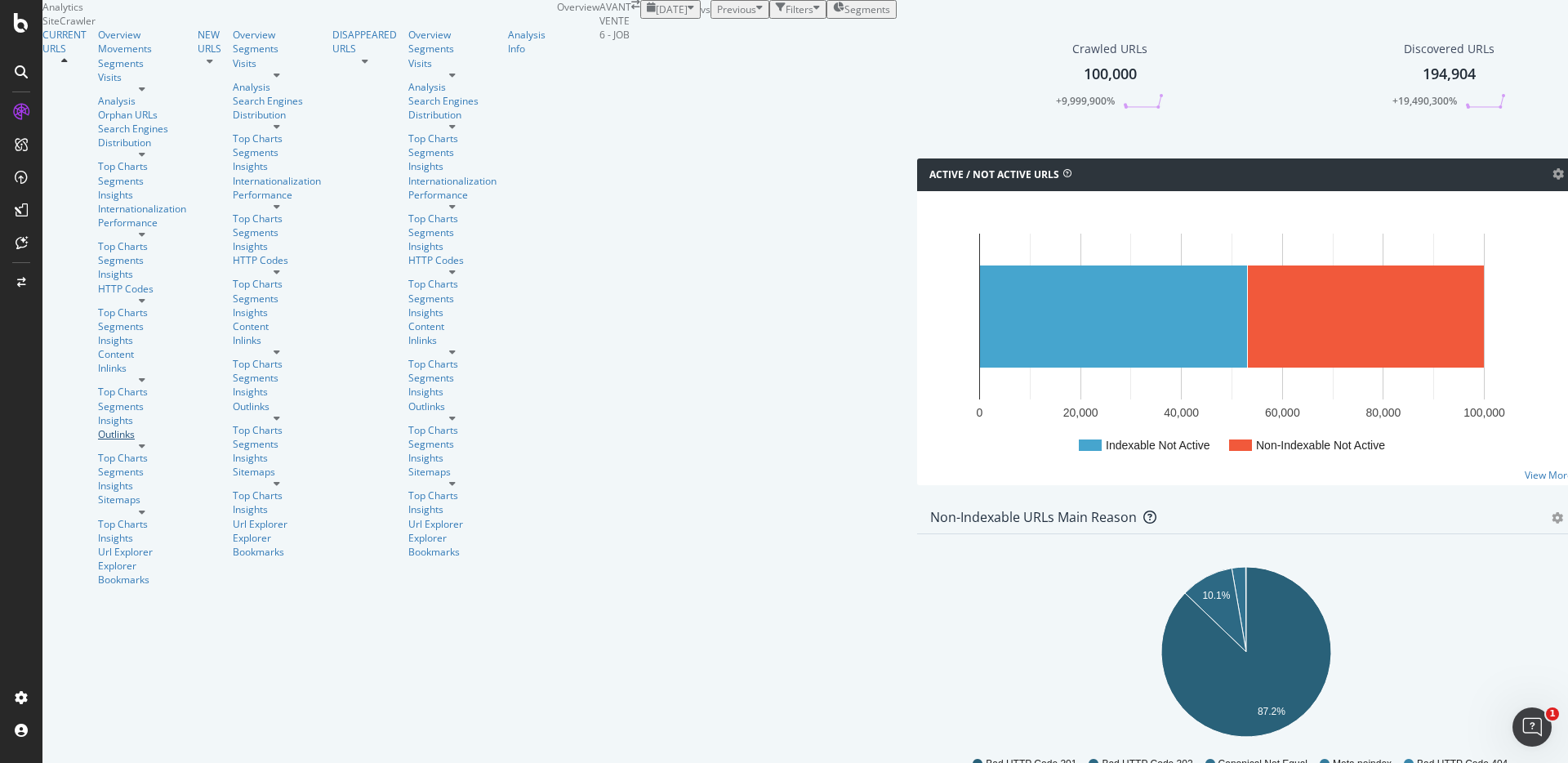
click at [98, 427] on div "Outlinks" at bounding box center [142, 434] width 88 height 14
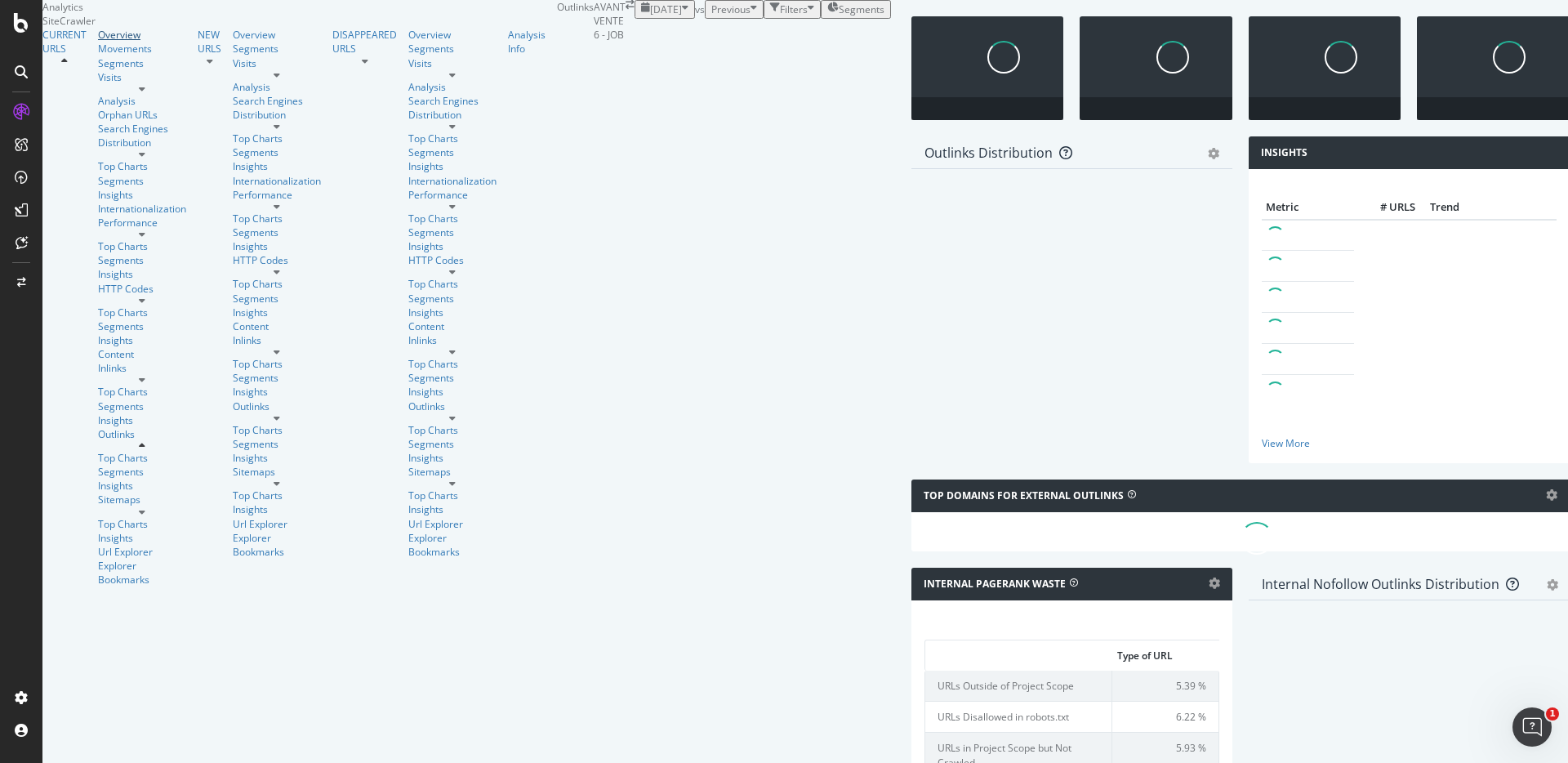
click at [98, 41] on div "Overview" at bounding box center [142, 35] width 88 height 14
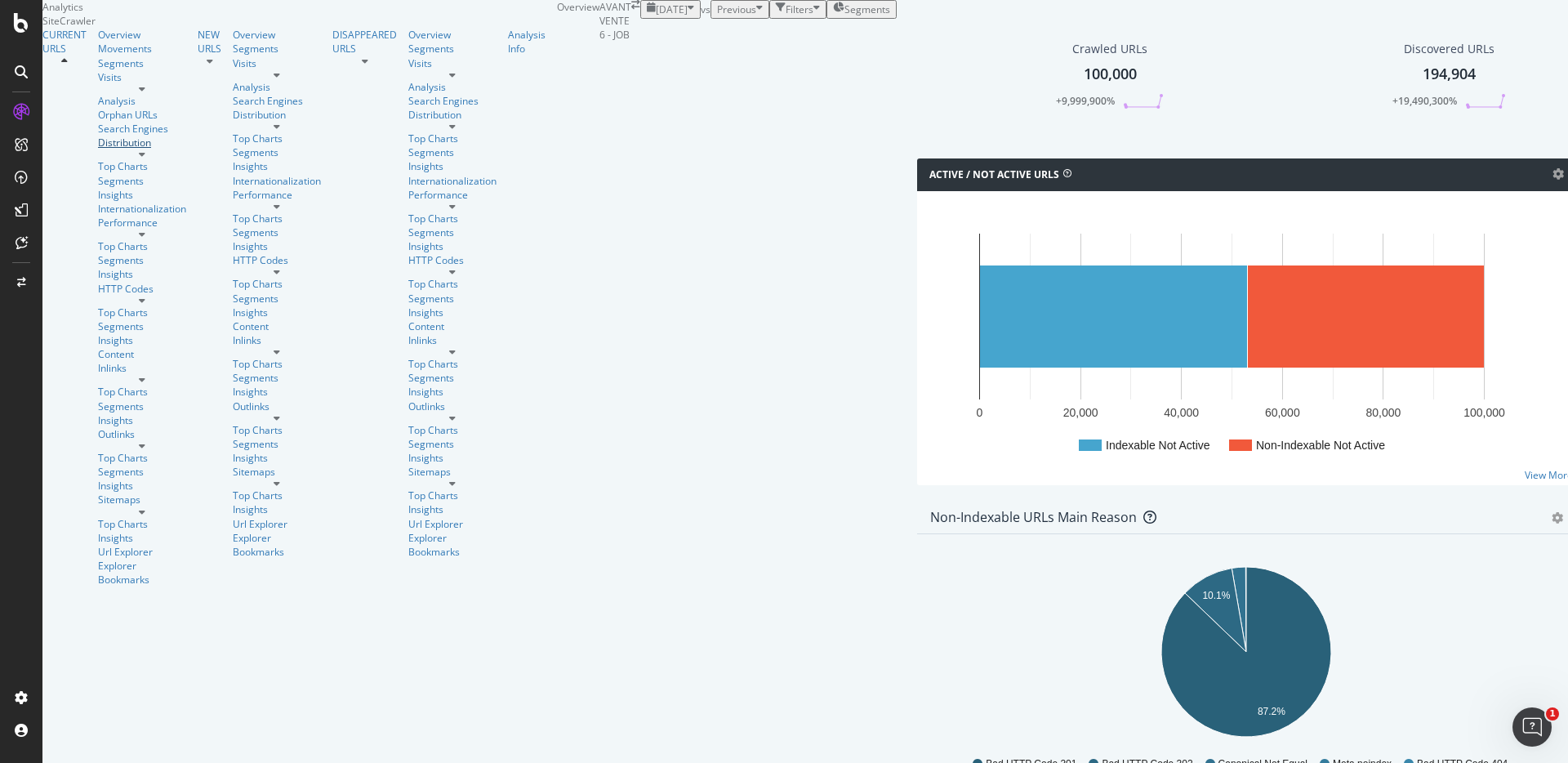
click at [98, 149] on div "Distribution" at bounding box center [142, 142] width 88 height 14
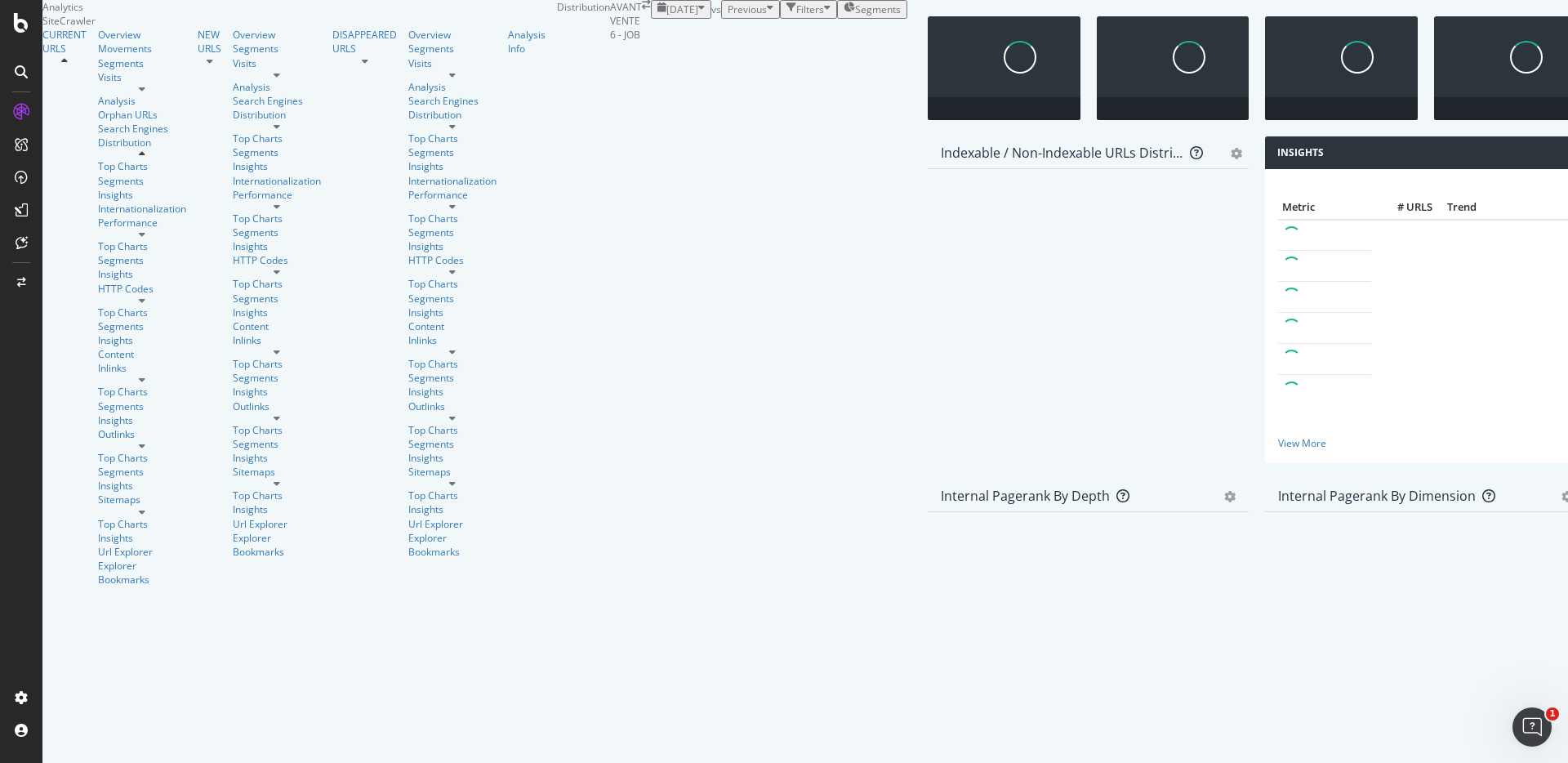
click at [1088, 136] on div at bounding box center [1172, 76] width 169 height 120
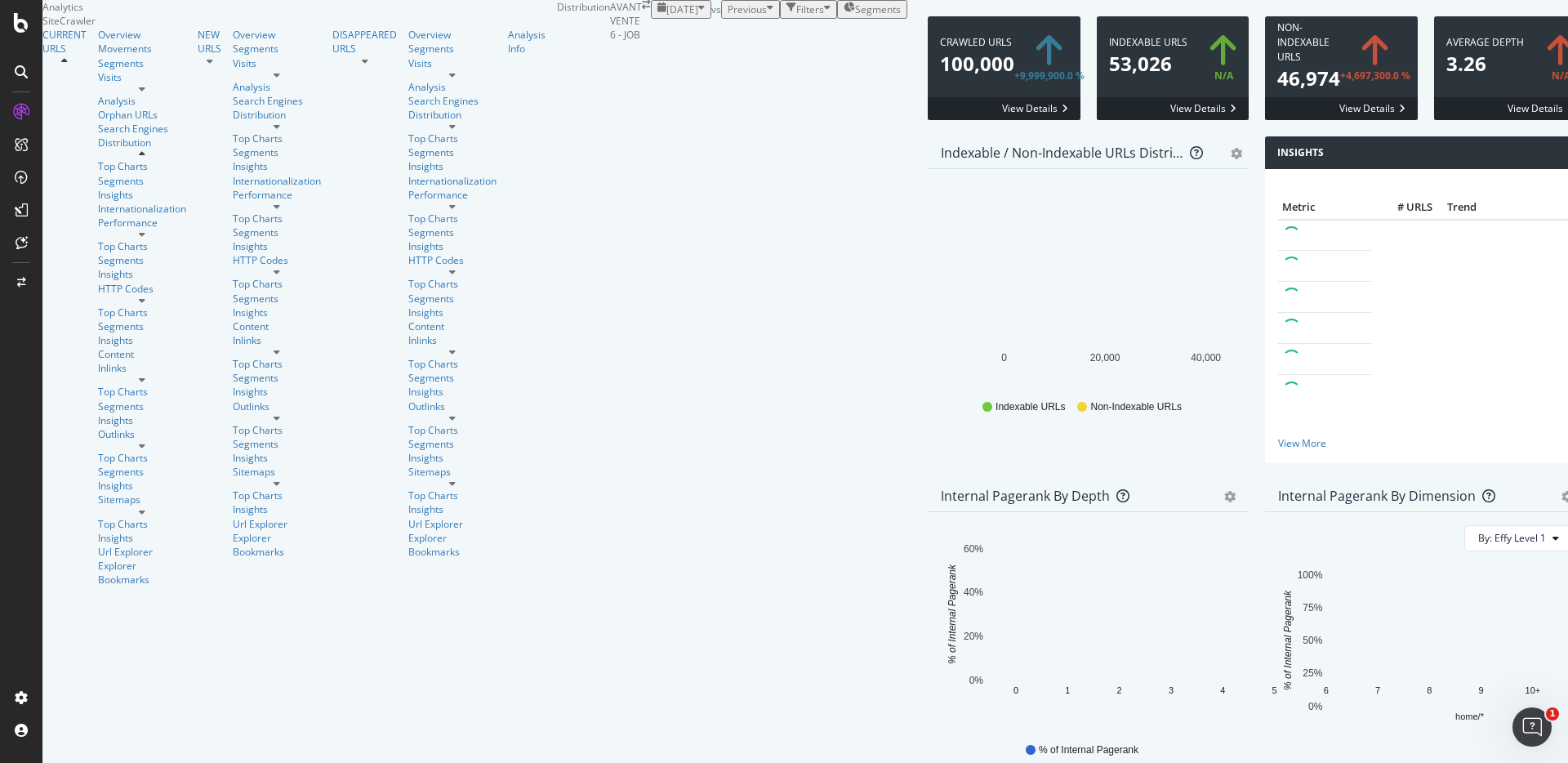
scroll to position [2271, 0]
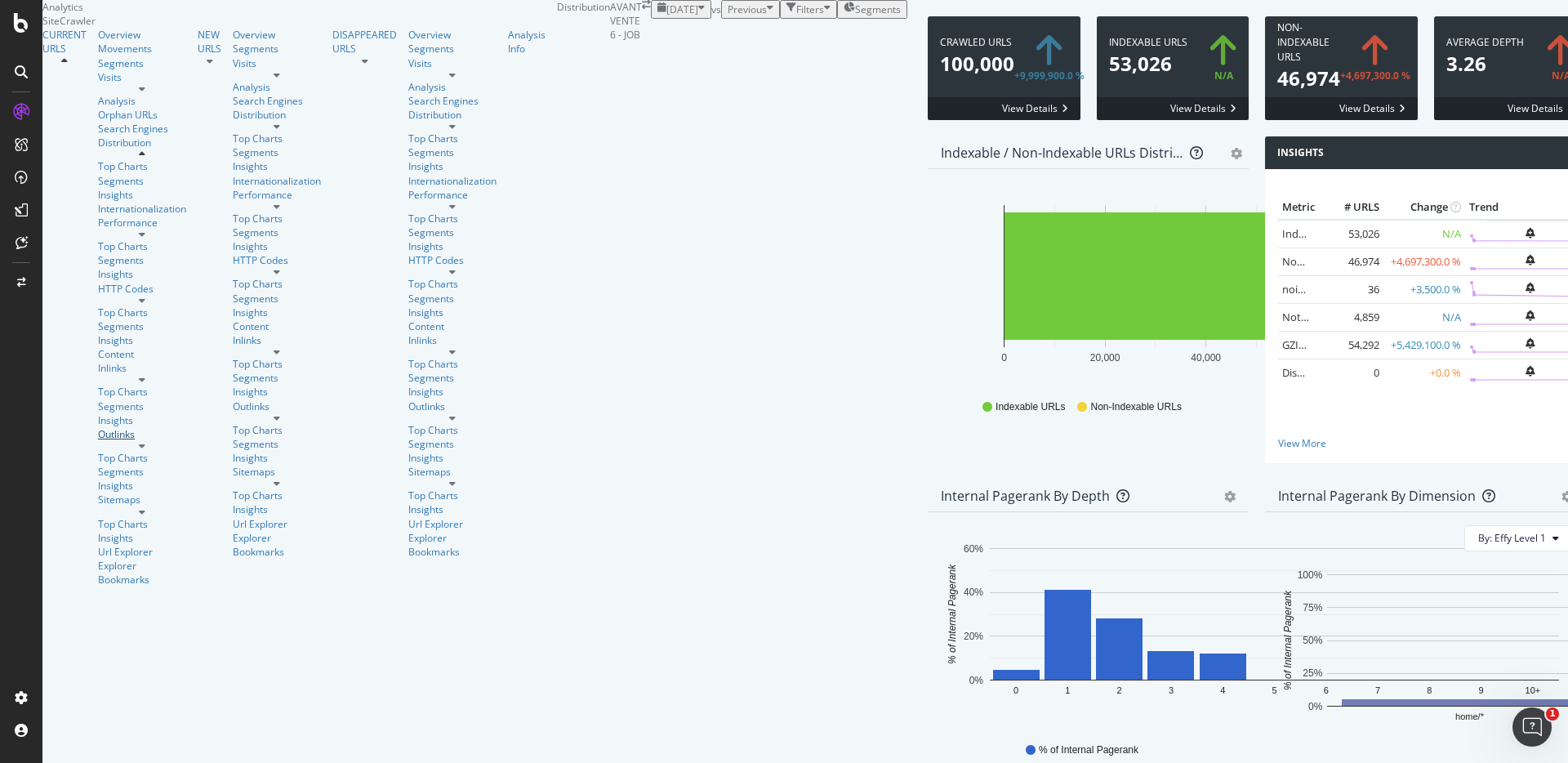
click at [98, 441] on div "Outlinks" at bounding box center [142, 434] width 88 height 14
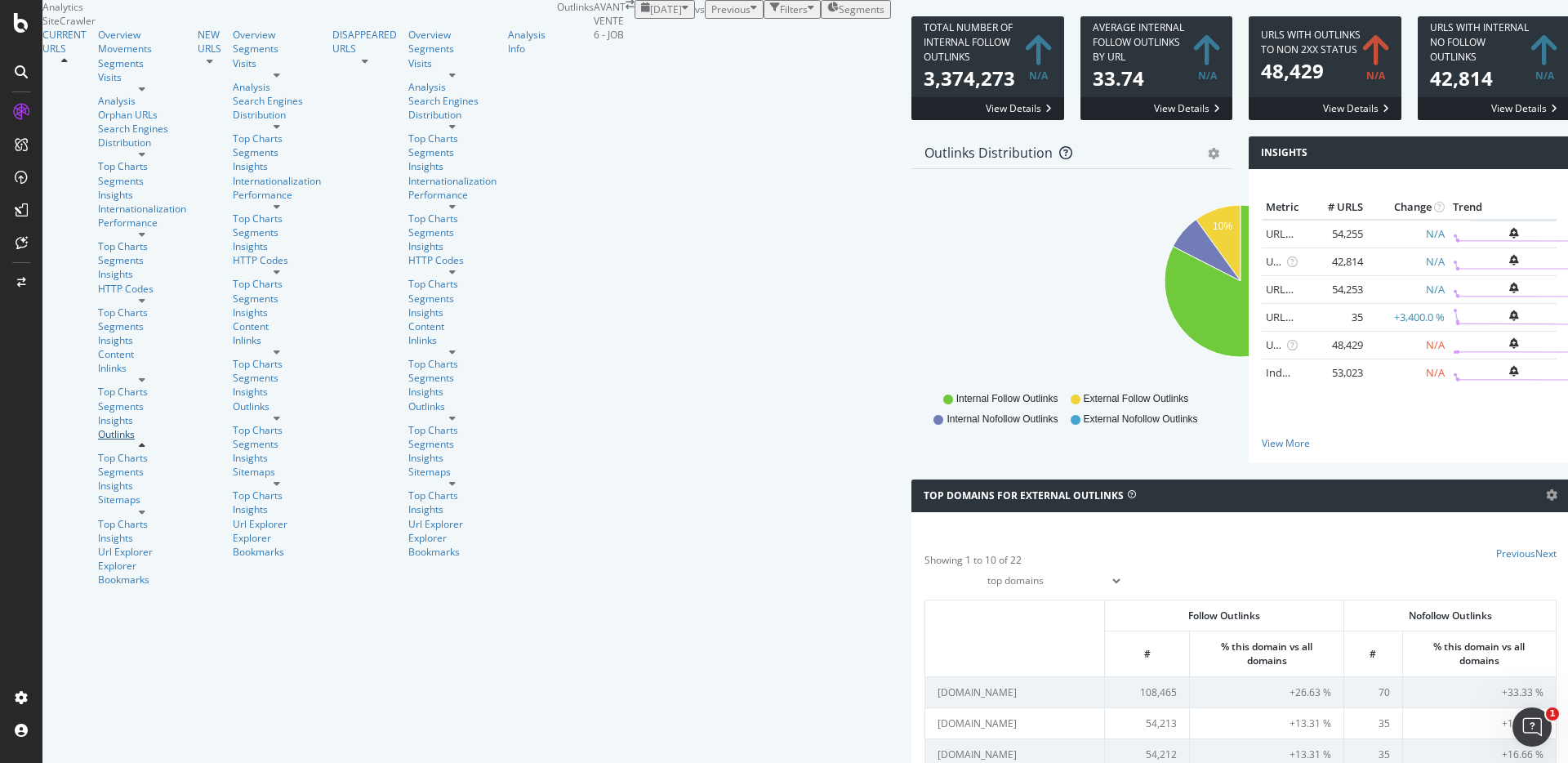
scroll to position [604, 0]
click at [98, 41] on div "Overview" at bounding box center [142, 35] width 88 height 14
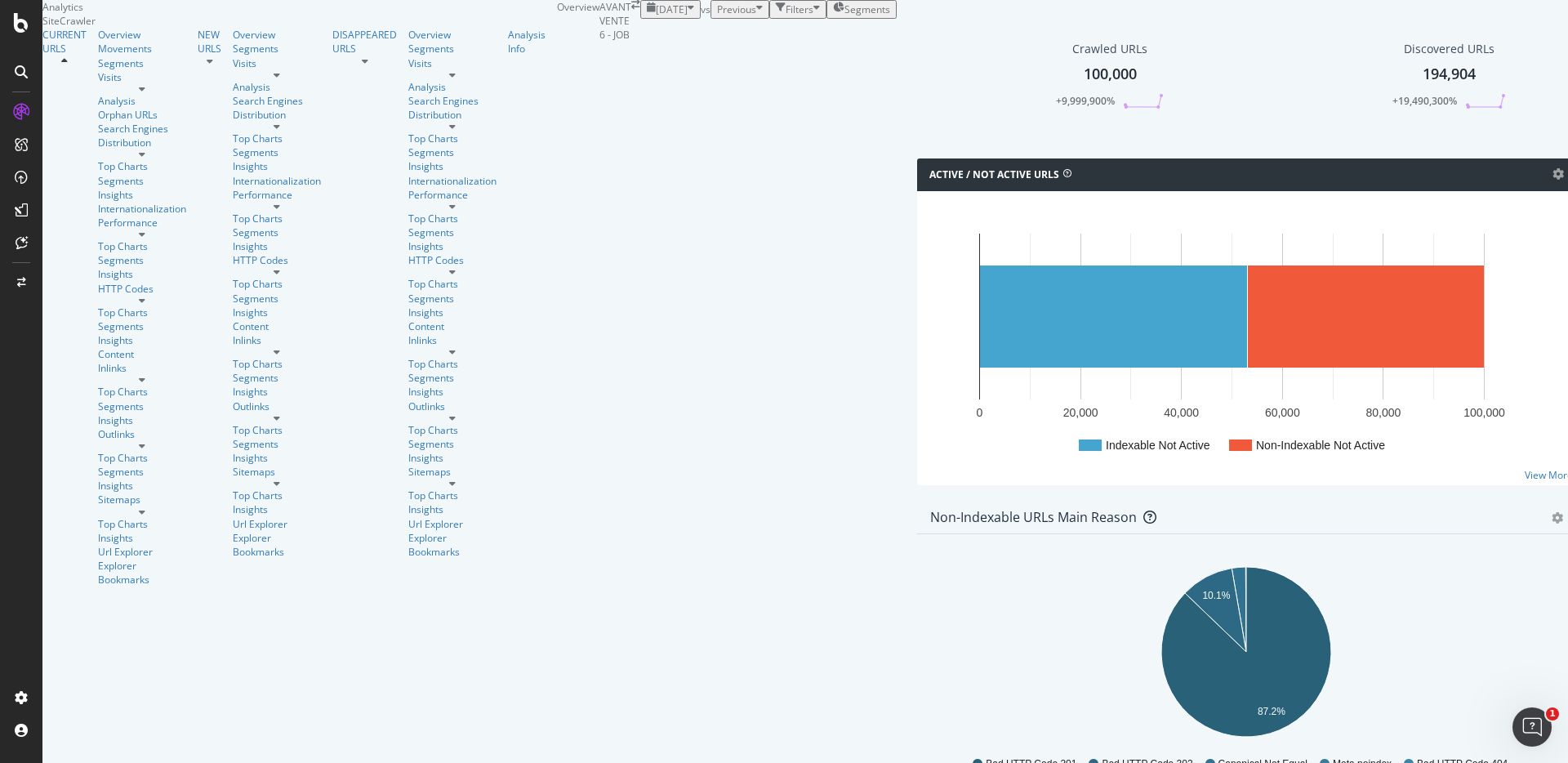
click at [909, 159] on div "Crawled URLs 100,000 +9,999,900% Discovered URLs 194,904 +19,490,300% % Active …" at bounding box center [1584, 88] width 1350 height 142
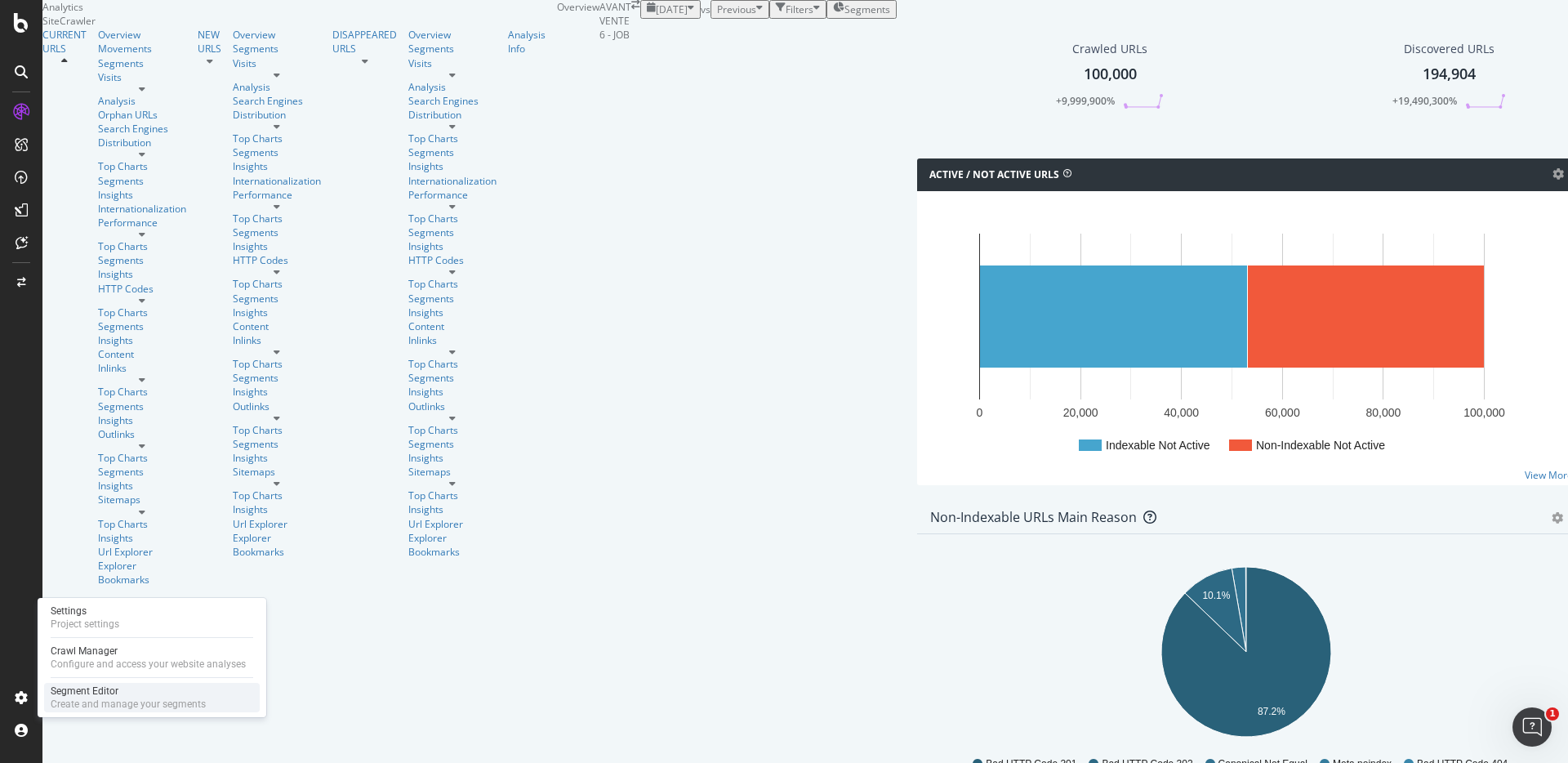
click at [103, 700] on div "Create and manage your segments" at bounding box center [128, 704] width 155 height 13
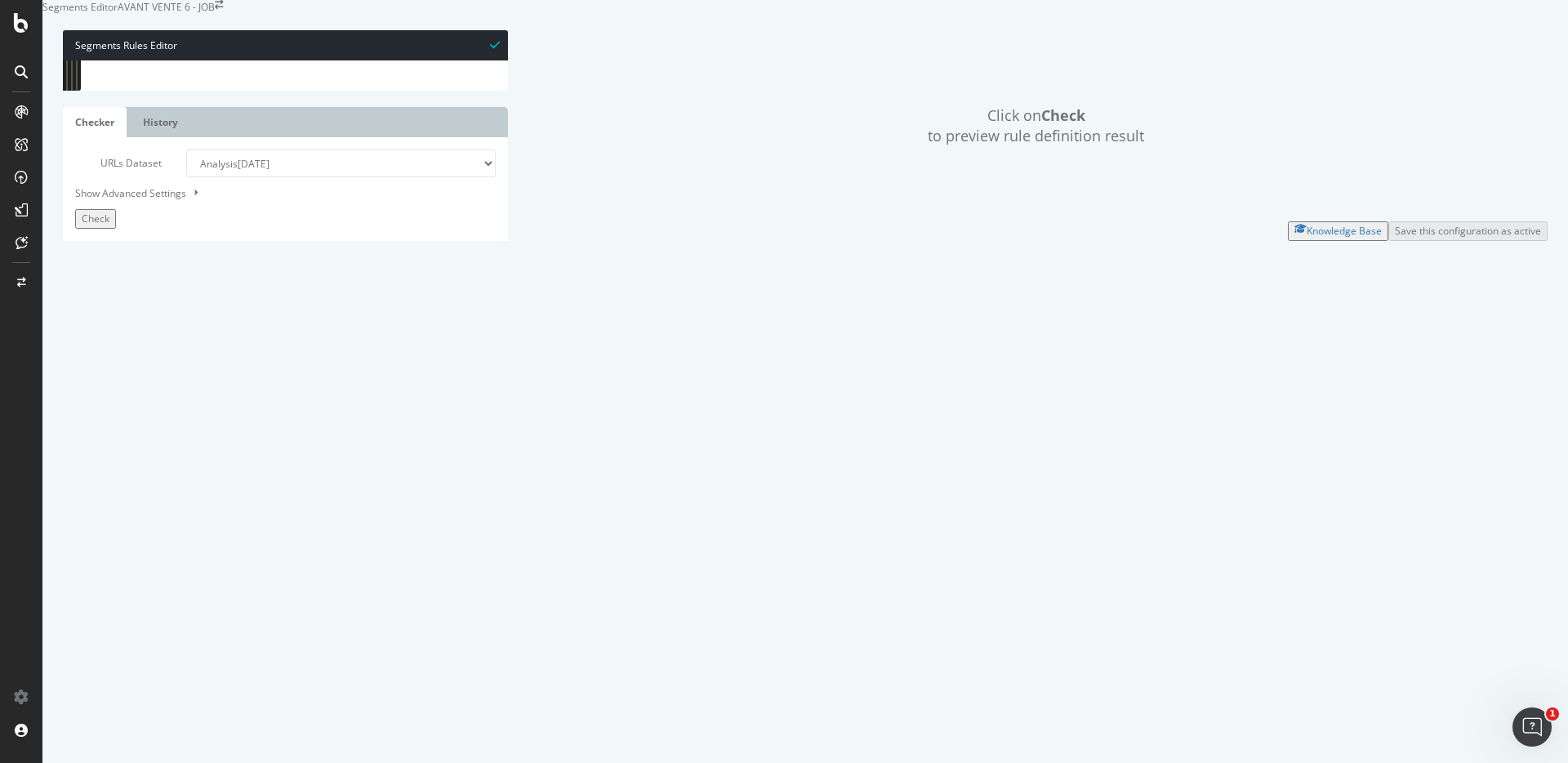
drag, startPoint x: 168, startPoint y: 552, endPoint x: 73, endPoint y: 244, distance: 322.3
click at [73, 60] on div "1 2 3 4 5 6 7 8 9 10 11 12 13 14 15 16 17 18 19 20 21 22 23 24 25 26 27 28 29 3…" at bounding box center [285, 60] width 445 height 0
type textarea "@Edito-Chaud or ("
click at [97, 225] on span "Check" at bounding box center [96, 218] width 28 height 14
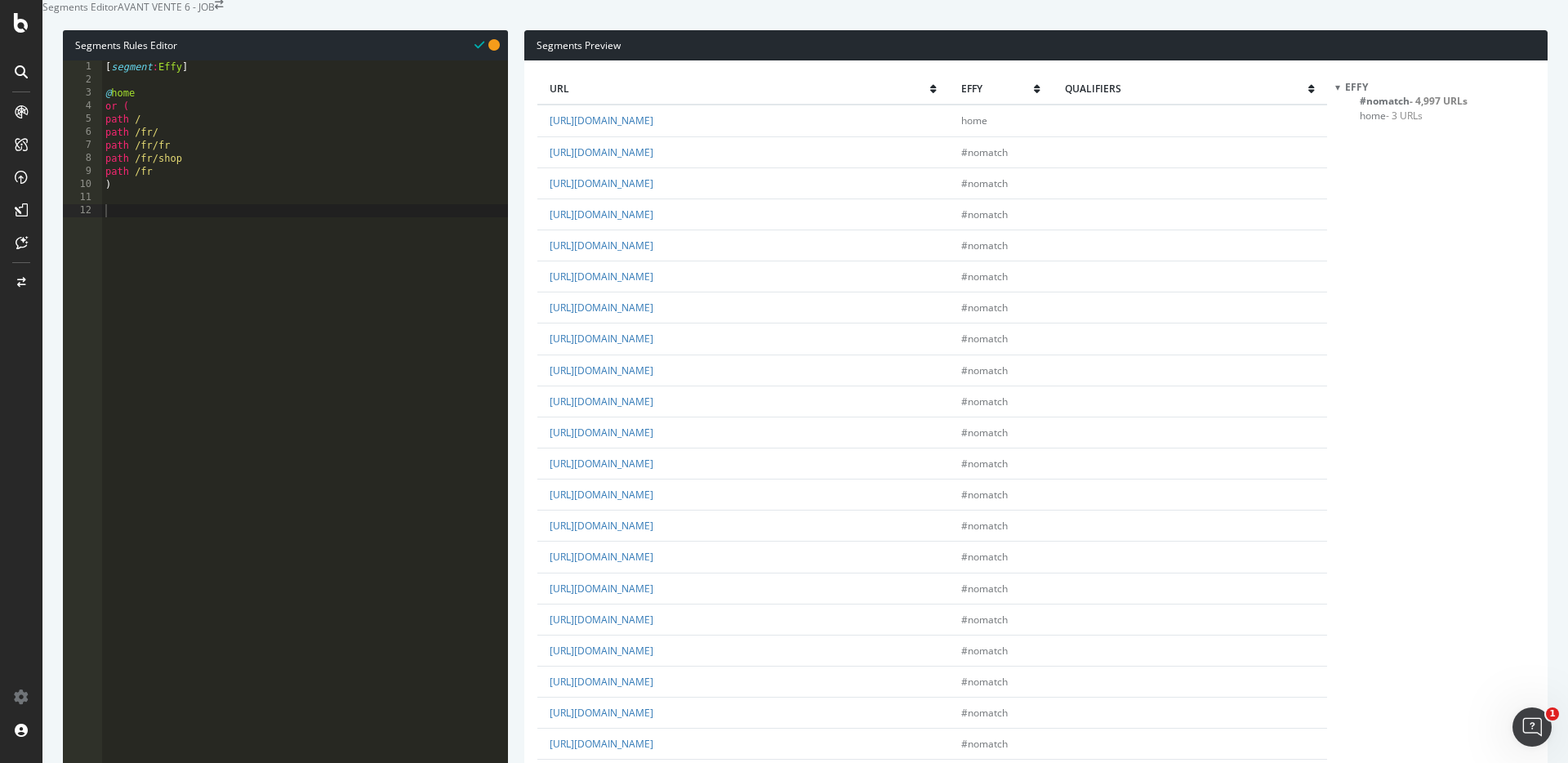
scroll to position [559, 0]
click at [653, 675] on link "https://www.billetreduc.com/en-yvelines/" at bounding box center [602, 681] width 104 height 14
click at [207, 239] on div "[ segment : Effy ] @ home or ( path / path /fr/ path /fr/fr path /fr/shop path …" at bounding box center [305, 306] width 405 height 490
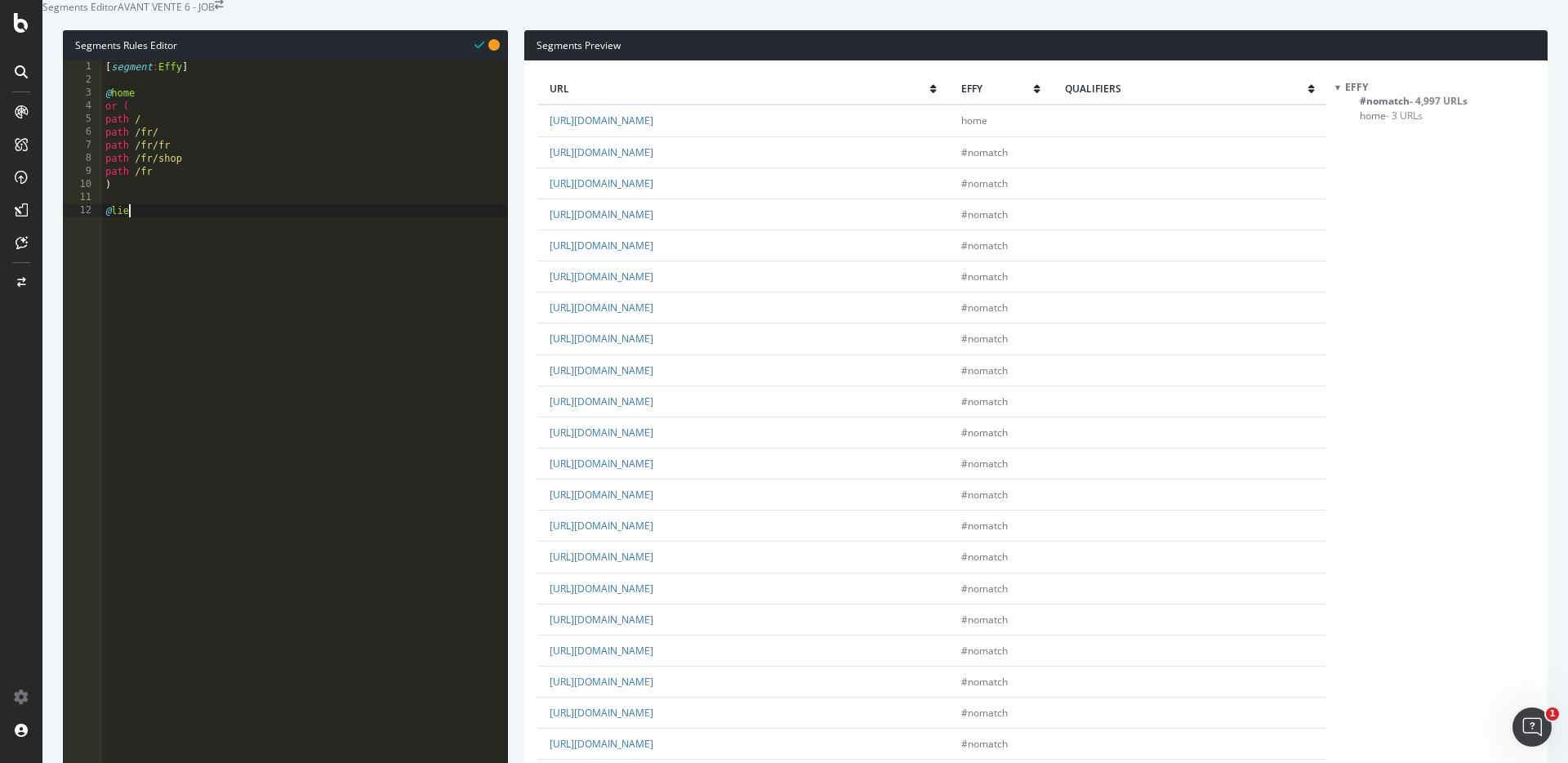
type textarea "@lieu"
type textarea ")"
click at [156, 250] on div "[ segment : Effy ] @ home or ( path / path /fr/ path /fr/fr path /fr/shop path …" at bounding box center [305, 306] width 405 height 490
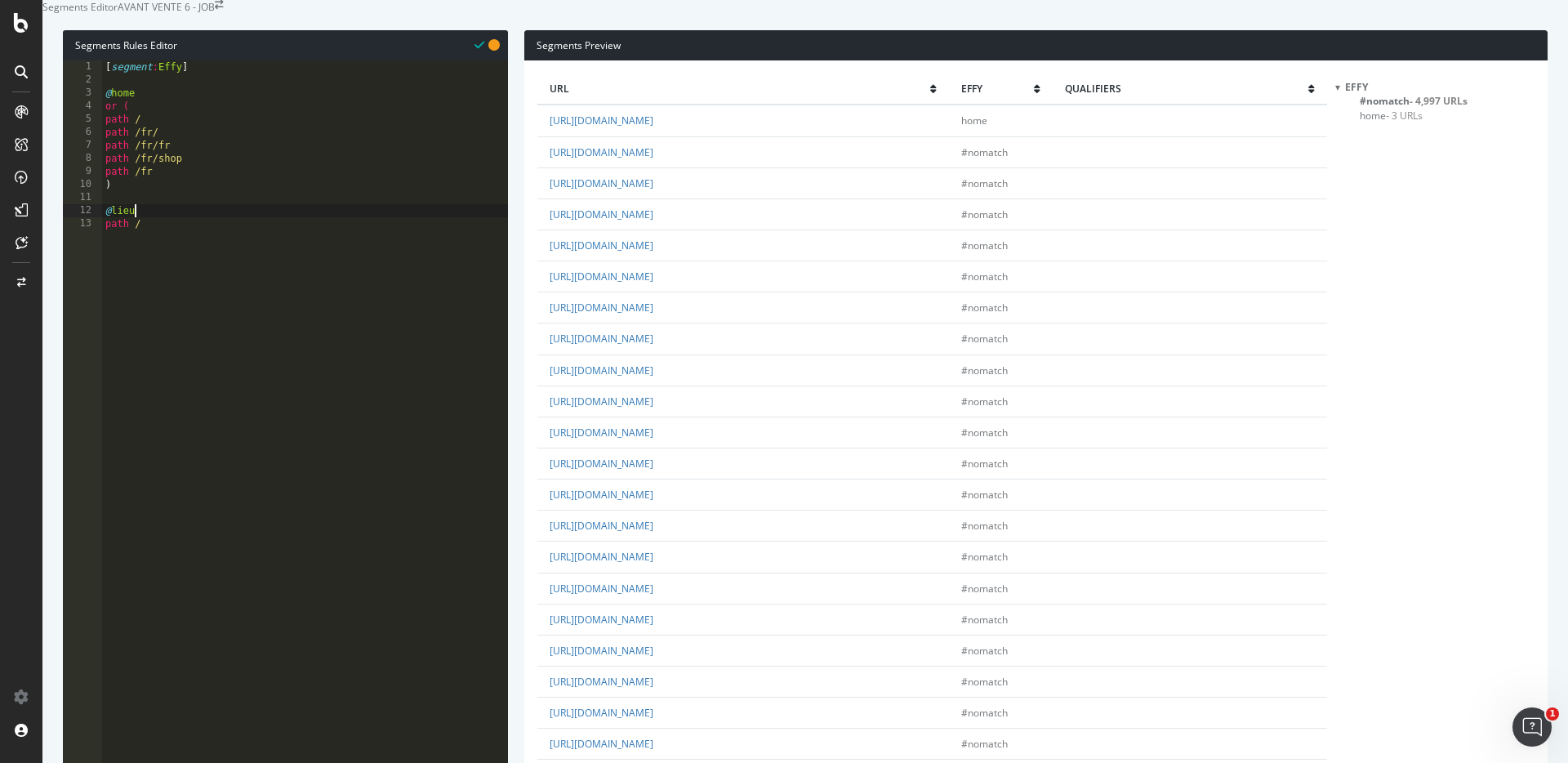
type textarea "@lieu"
click at [160, 268] on div "[ segment : Effy ] @ home or ( path / path /fr/ path /fr/fr path /fr/shop path …" at bounding box center [305, 306] width 405 height 490
type textarea "path /a-*"
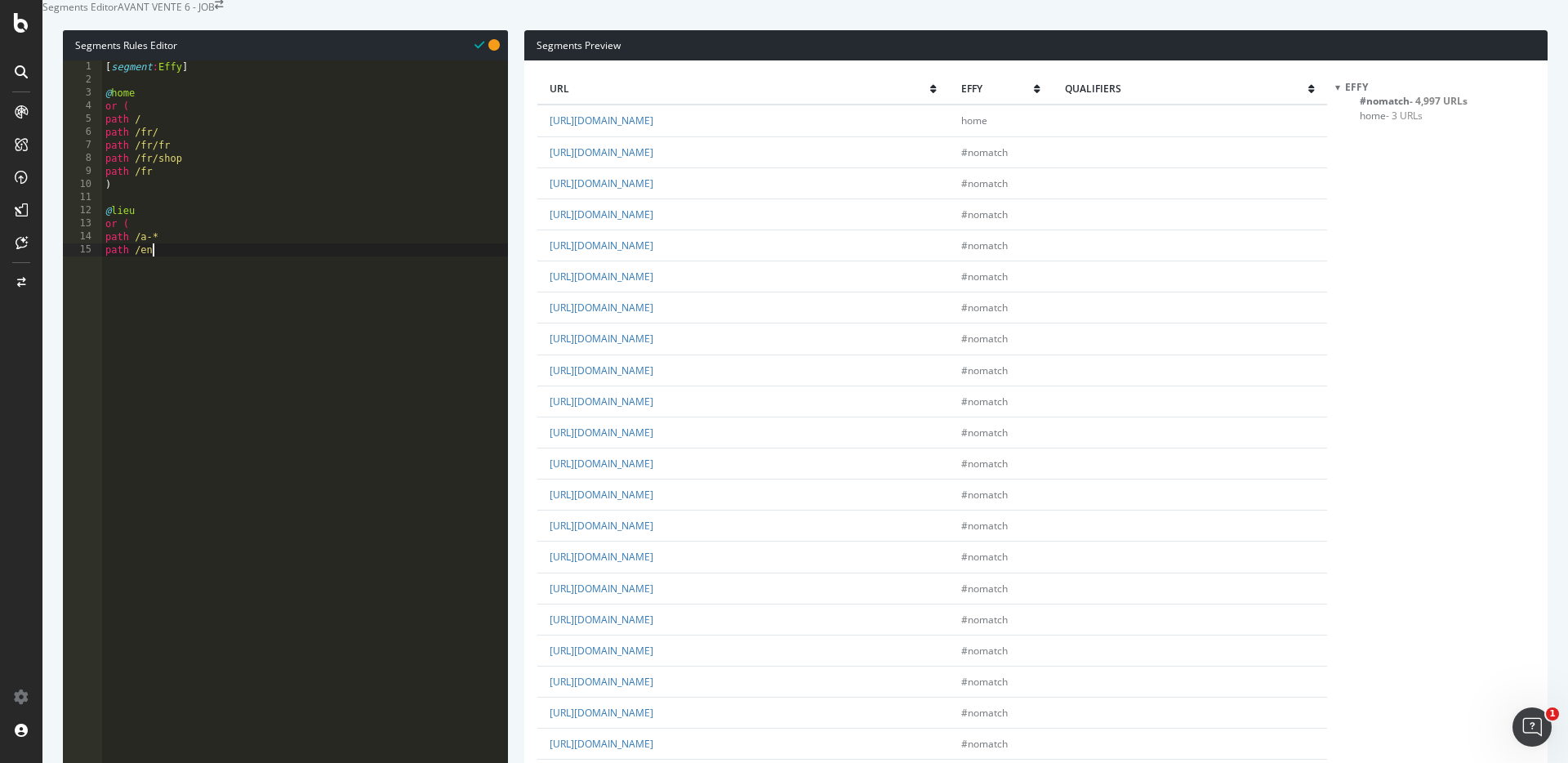
scroll to position [0, 3]
type textarea "path /en-*"
type textarea "path /au-*"
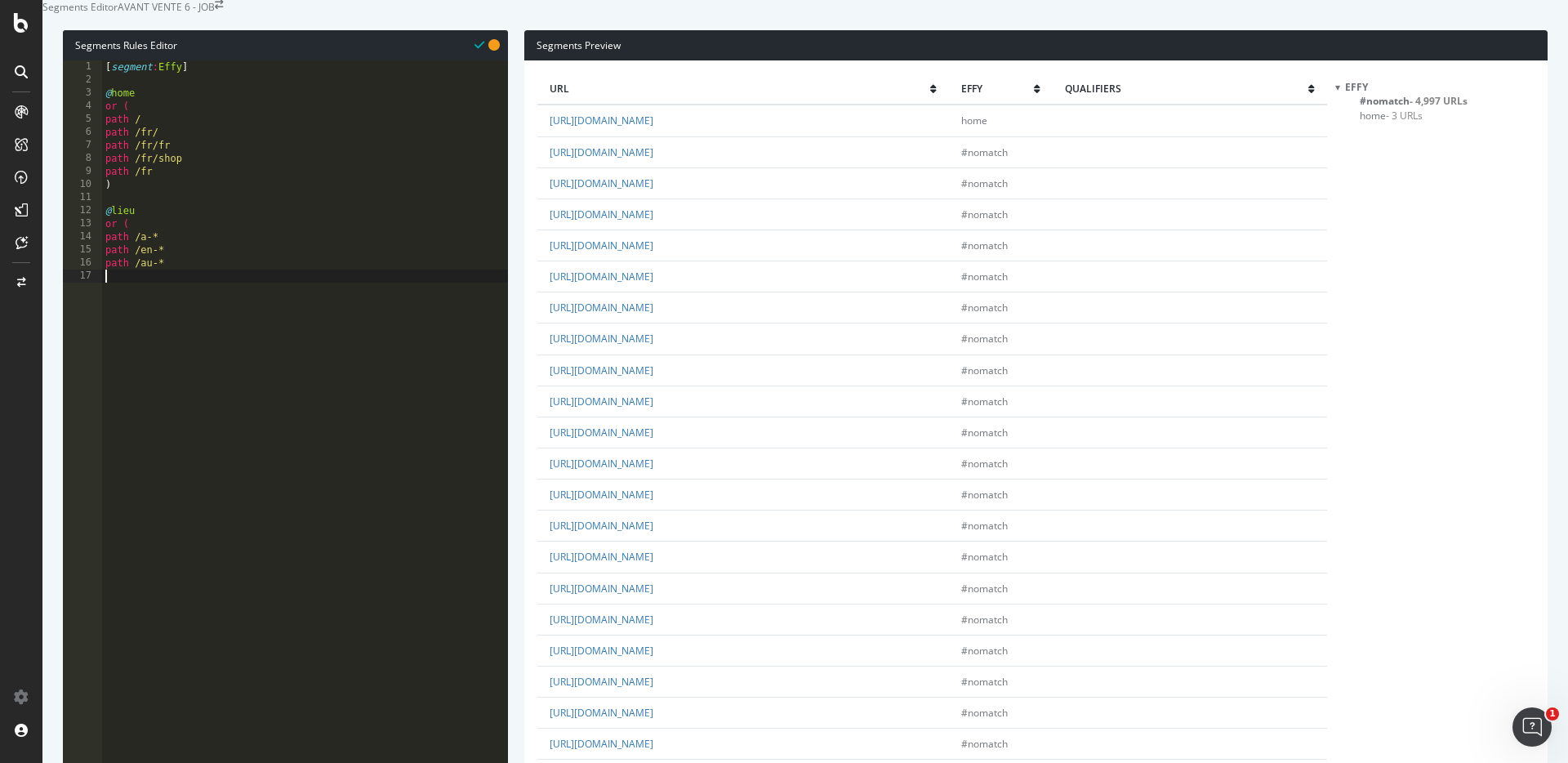
type textarea ")"
click at [1371, 108] on span "#nomatch - 4,835 URLs" at bounding box center [1413, 101] width 108 height 14
click at [1386, 136] on span "- 162 URLs" at bounding box center [1400, 129] width 48 height 14
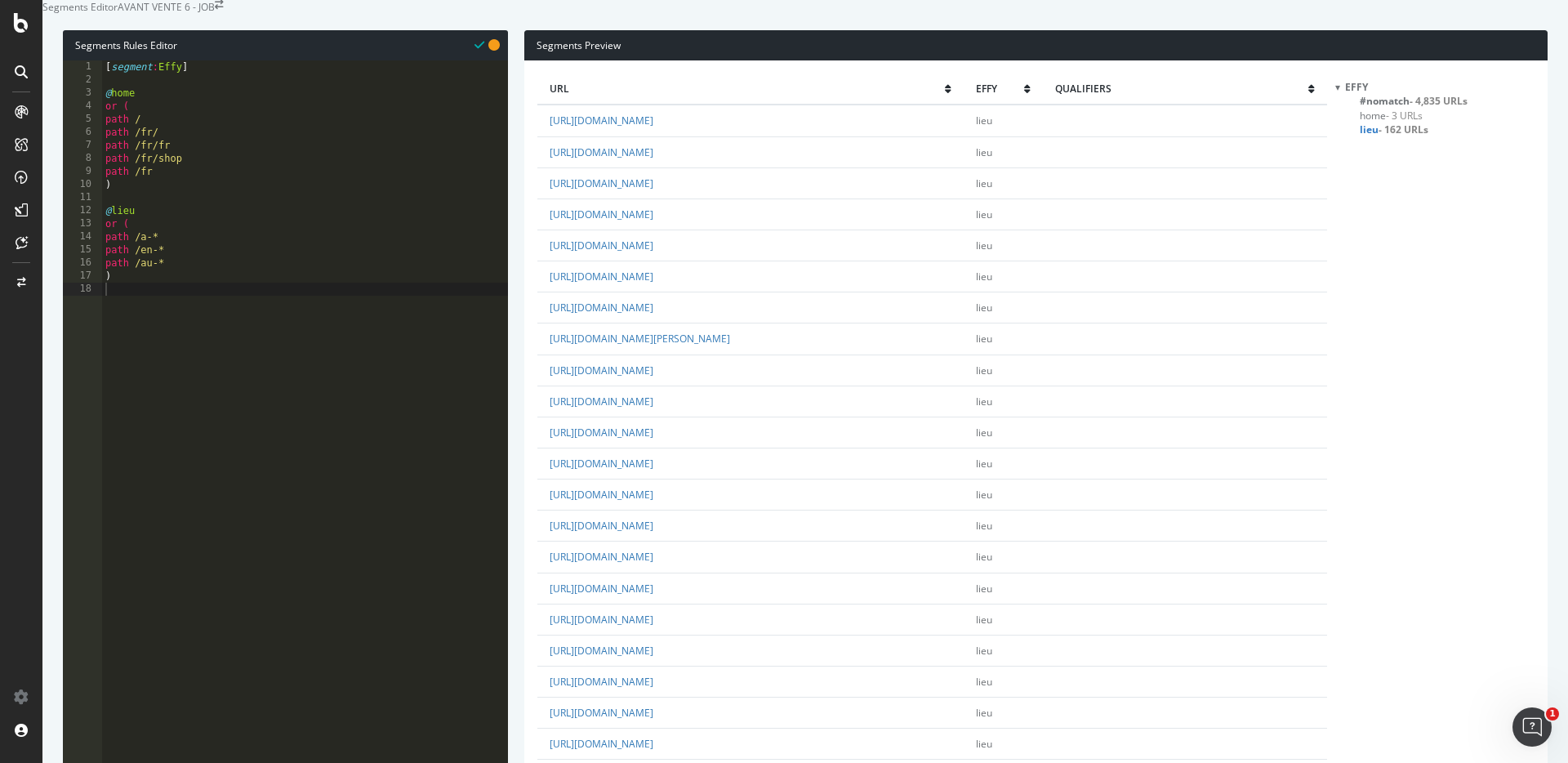
click at [1390, 108] on span "#nomatch - 4,835 URLs" at bounding box center [1413, 101] width 108 height 14
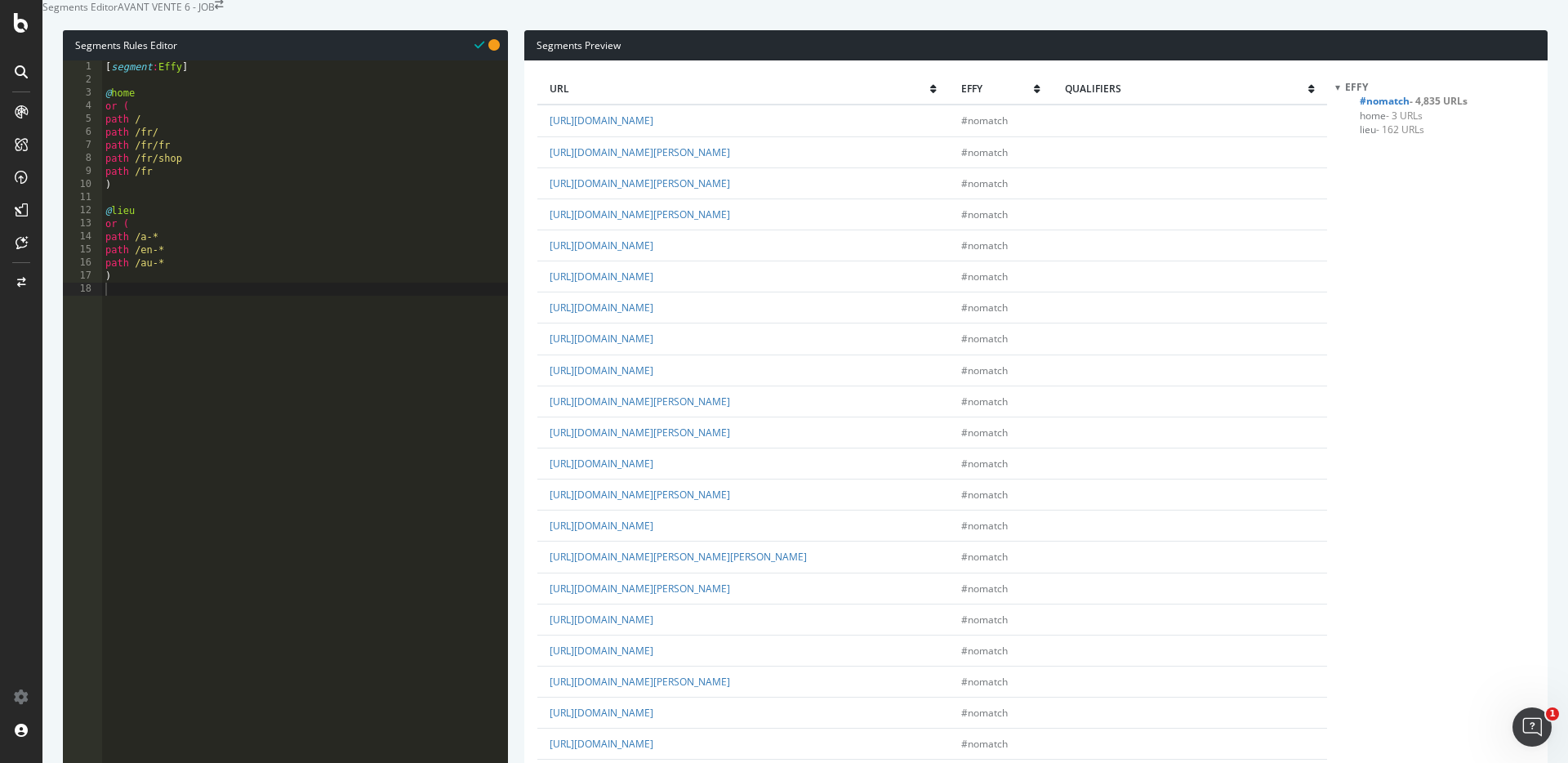
scroll to position [4016, 0]
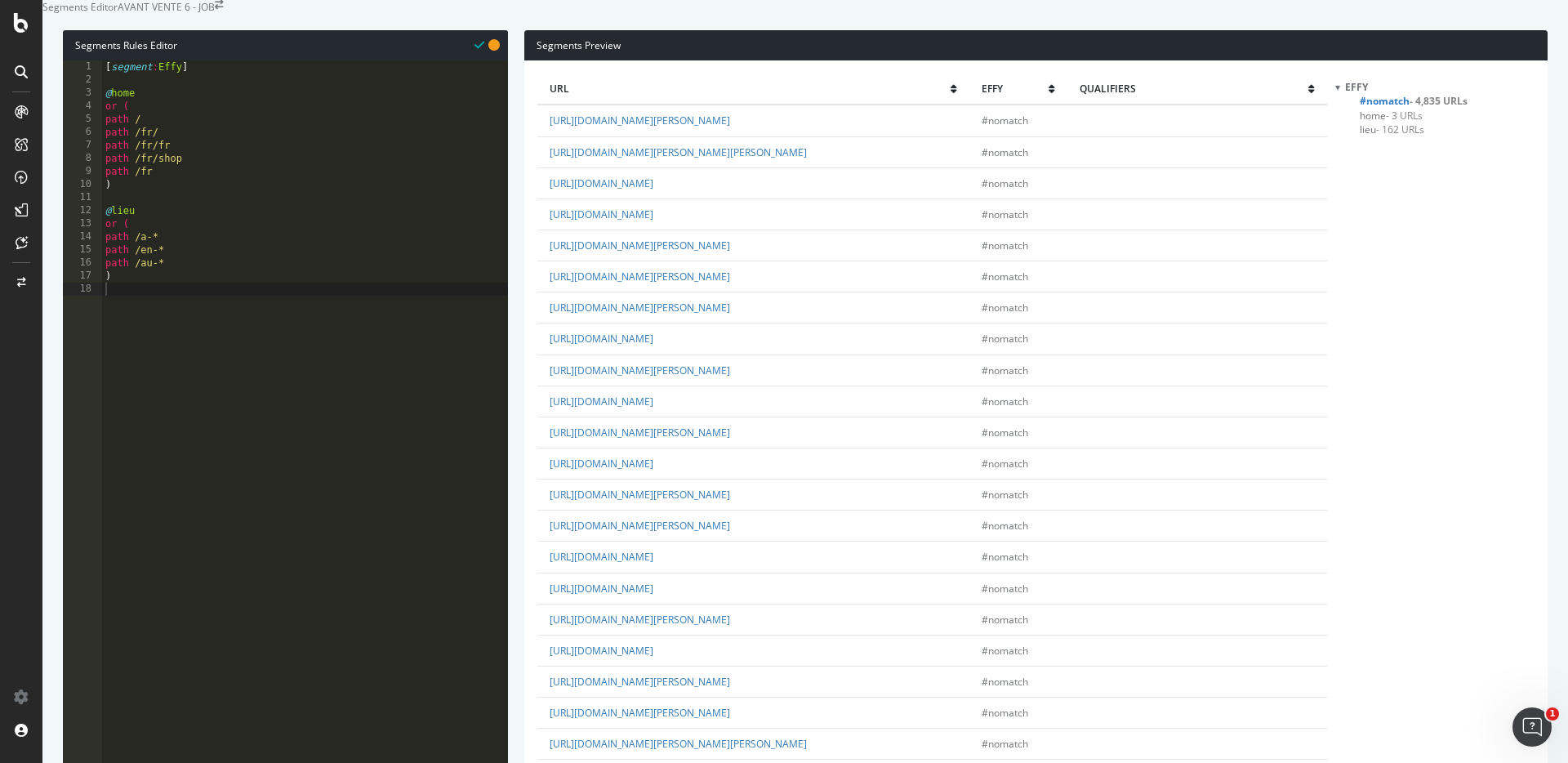
scroll to position [2222, 0]
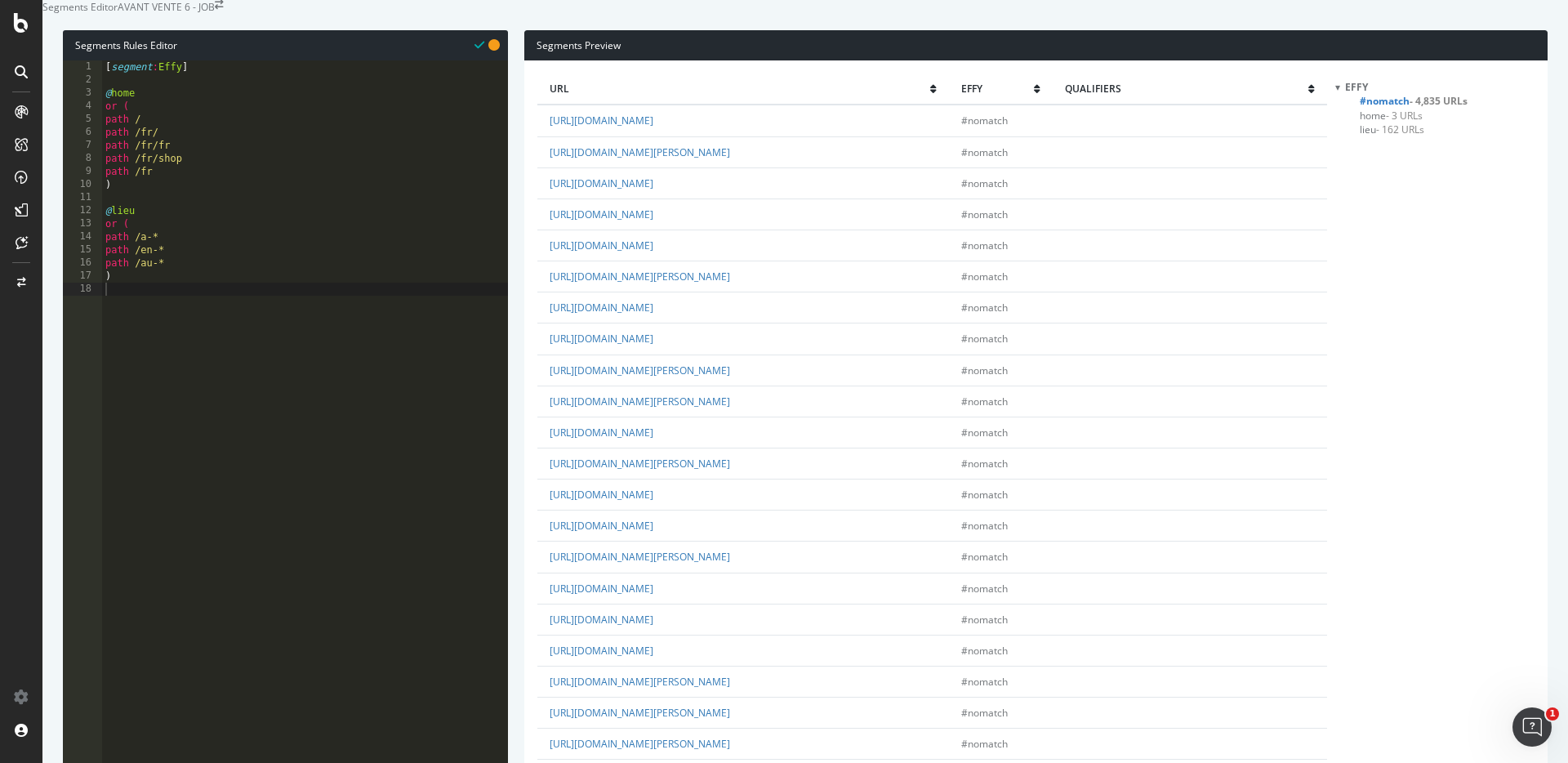
scroll to position [4016, 0]
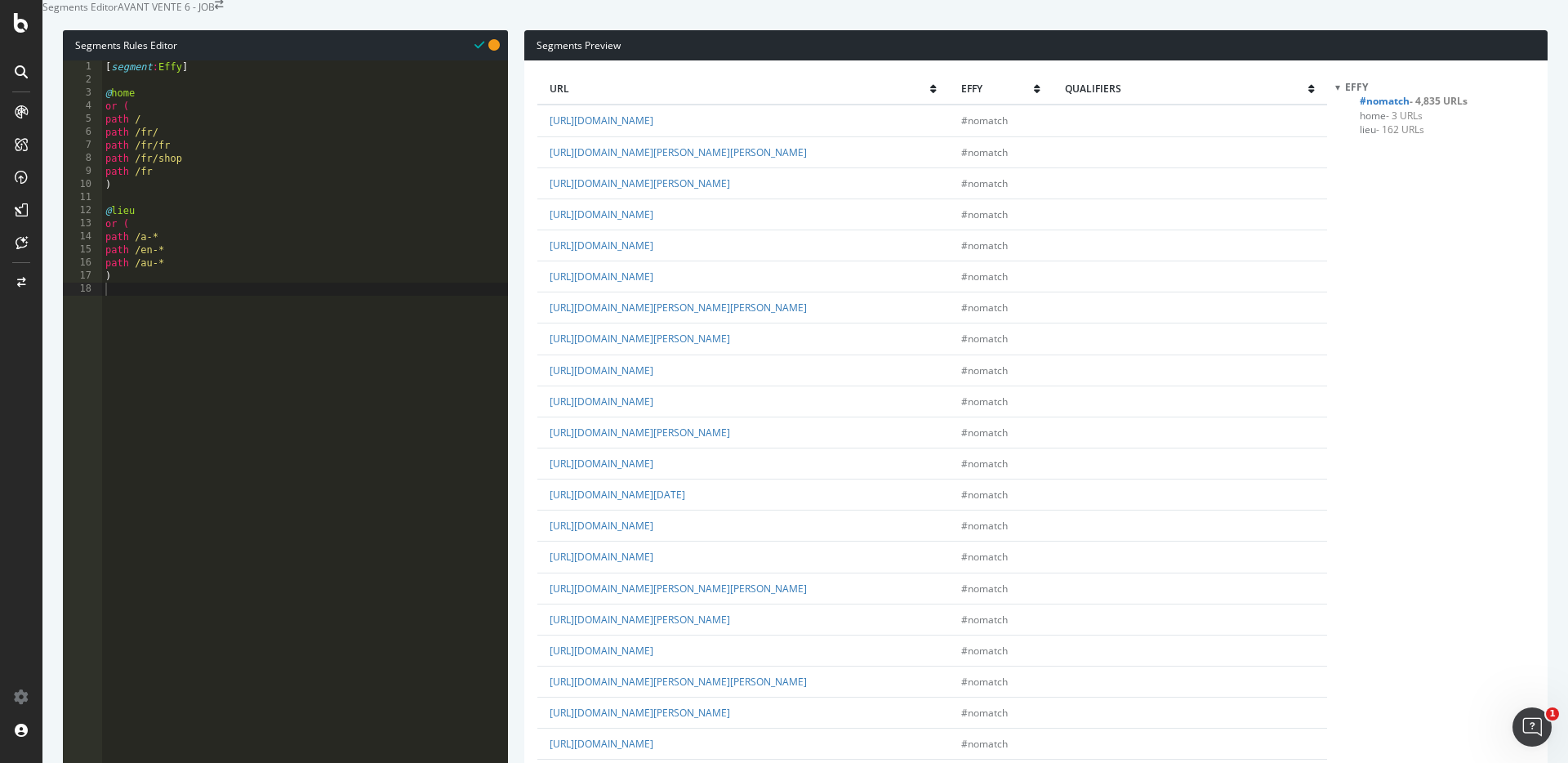
click at [299, 350] on div "[ segment : Effy ] @ home or ( path / path /fr/ path /fr/fr path /fr/shop path …" at bounding box center [305, 306] width 405 height 490
